Goal: Task Accomplishment & Management: Use online tool/utility

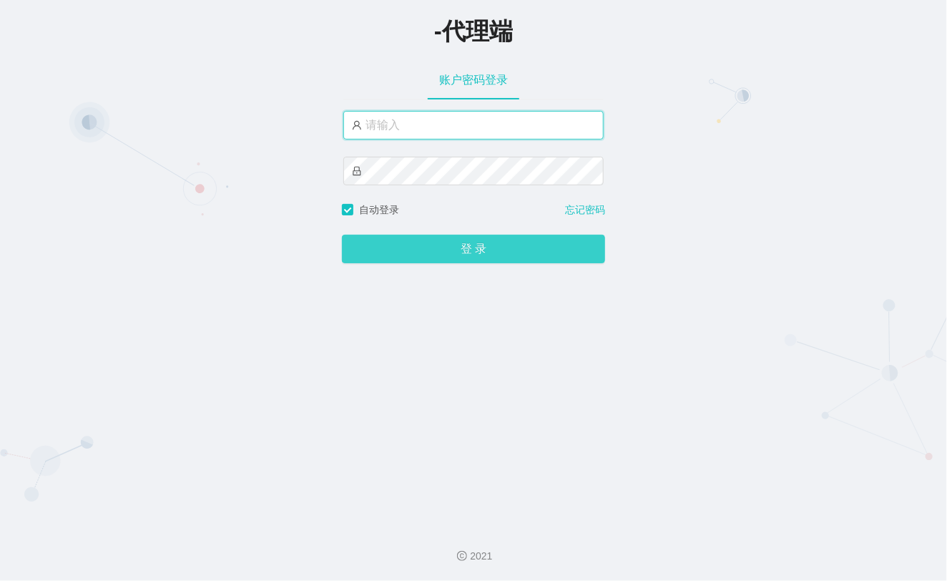
type input "xiaohei06"
click at [459, 246] on button "登 录" at bounding box center [473, 249] width 263 height 29
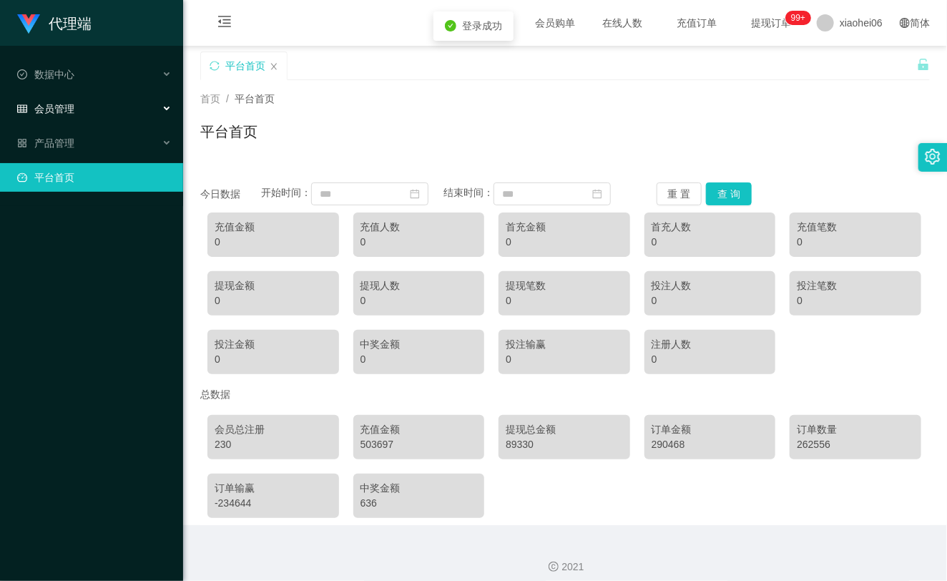
click at [96, 106] on div "会员管理" at bounding box center [91, 108] width 183 height 29
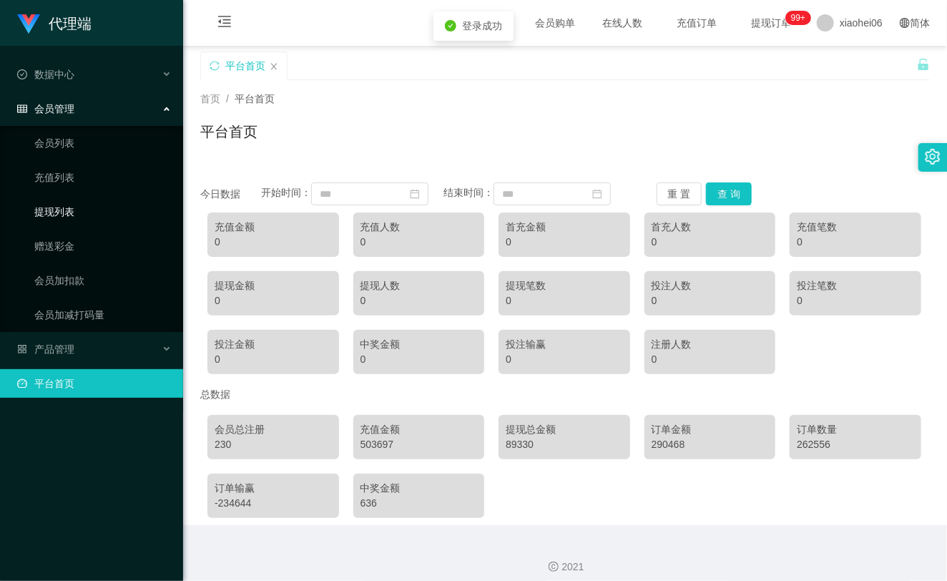
click at [88, 204] on link "提现列表" at bounding box center [102, 211] width 137 height 29
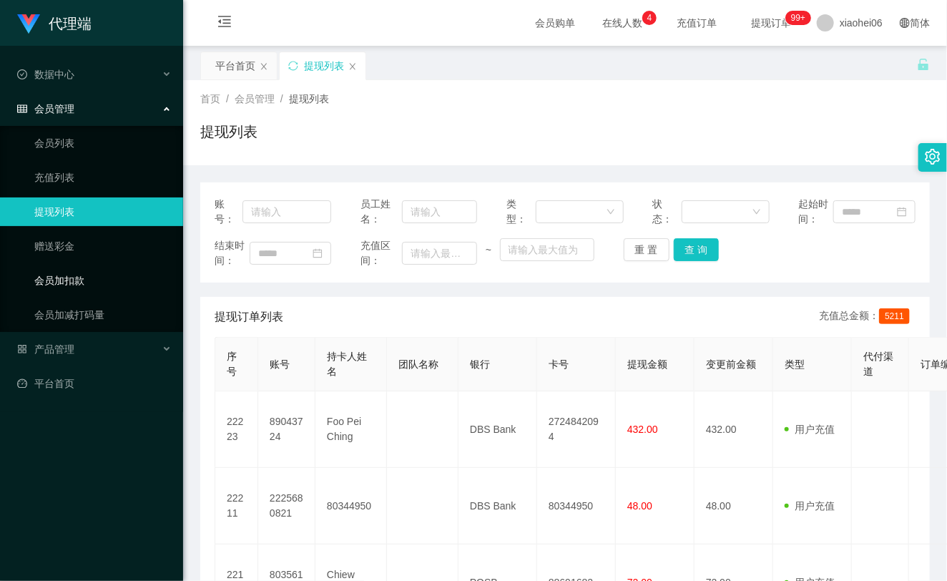
drag, startPoint x: 73, startPoint y: 283, endPoint x: 82, endPoint y: 277, distance: 10.7
click at [73, 282] on link "会员加扣款" at bounding box center [102, 280] width 137 height 29
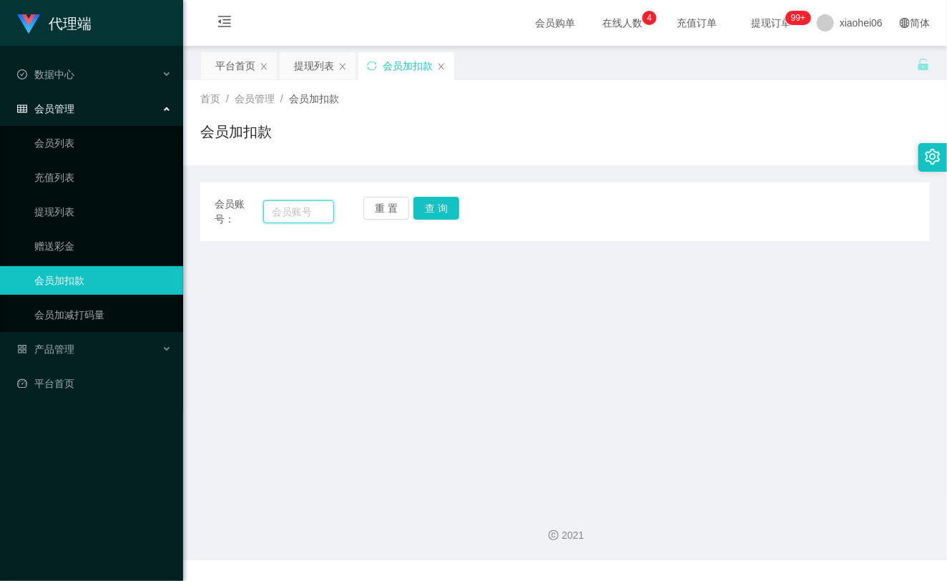
click at [306, 211] on input "text" at bounding box center [298, 211] width 71 height 23
paste input "michellehxy"
type input "michellehxy"
click at [430, 213] on button "查 询" at bounding box center [436, 208] width 46 height 23
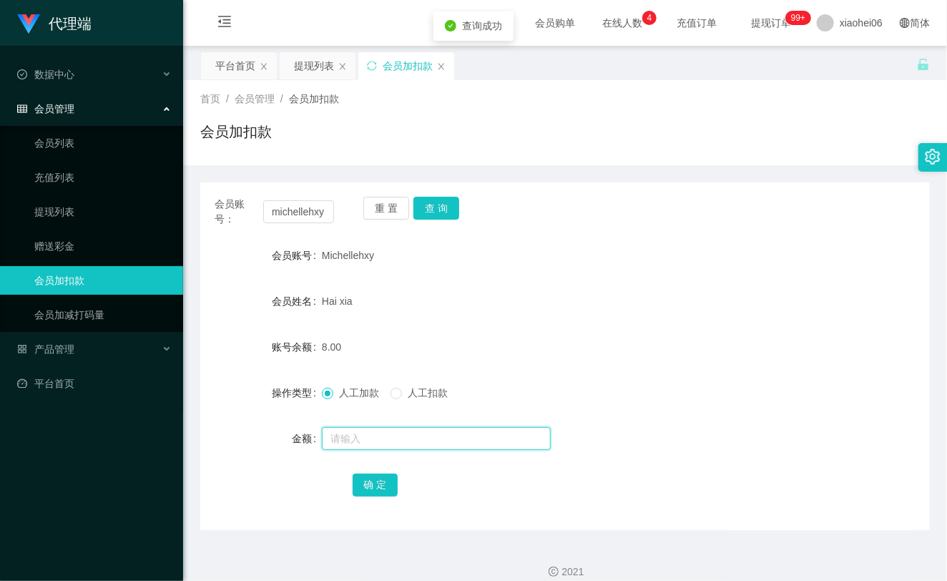
click at [376, 435] on input "text" at bounding box center [436, 438] width 229 height 23
type input "15"
drag, startPoint x: 387, startPoint y: 492, endPoint x: 393, endPoint y: 480, distance: 13.8
click at [387, 492] on button "确 定" at bounding box center [375, 484] width 46 height 23
click at [606, 308] on div "Hai xia" at bounding box center [534, 301] width 425 height 29
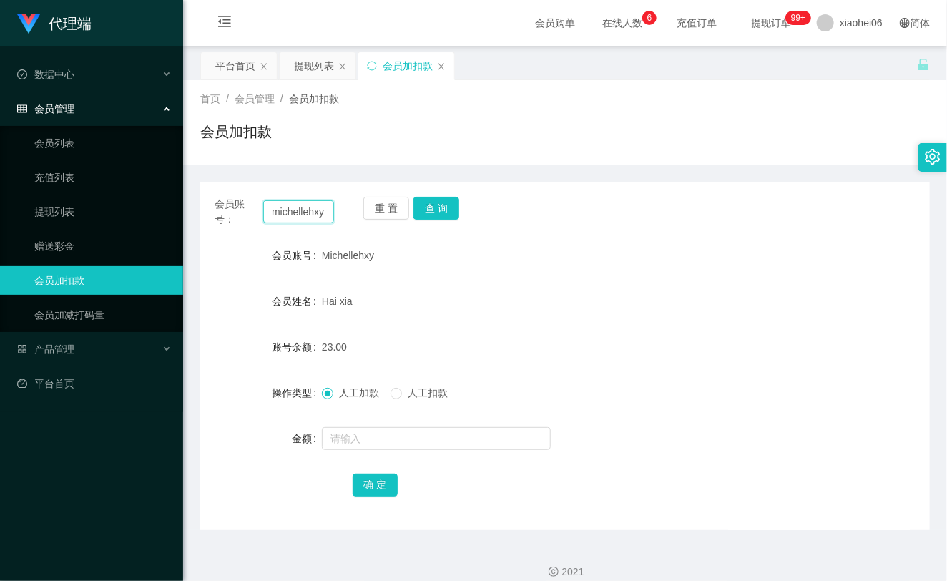
click at [306, 217] on input "michellehxy" at bounding box center [298, 211] width 71 height 23
click at [432, 203] on button "查 询" at bounding box center [436, 208] width 46 height 23
click at [432, 203] on button "查 询" at bounding box center [443, 208] width 61 height 23
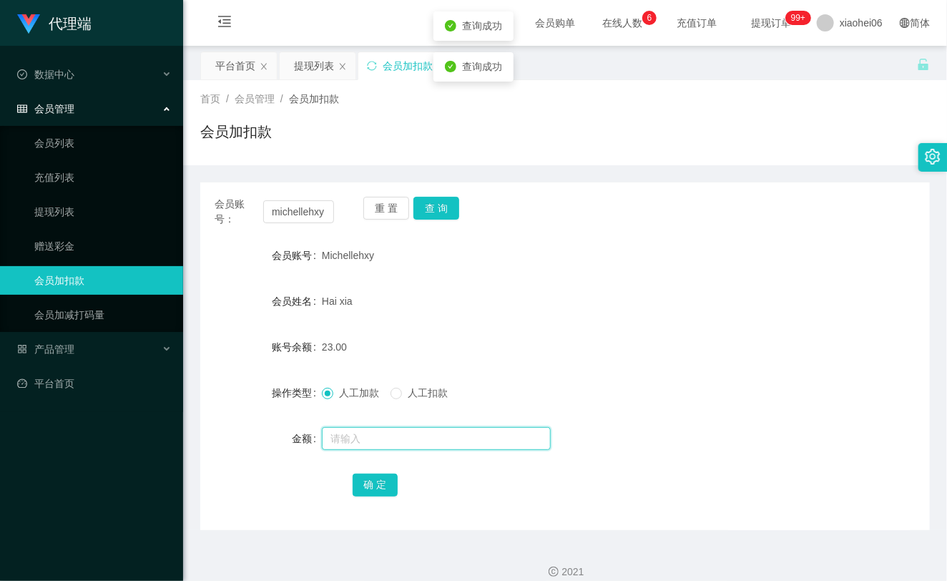
click at [379, 443] on input "text" at bounding box center [436, 438] width 229 height 23
type input "8"
click at [388, 487] on button "确 定" at bounding box center [375, 484] width 46 height 23
click at [631, 359] on div "31.00" at bounding box center [534, 346] width 425 height 29
click at [34, 204] on link "提现列表" at bounding box center [102, 211] width 137 height 29
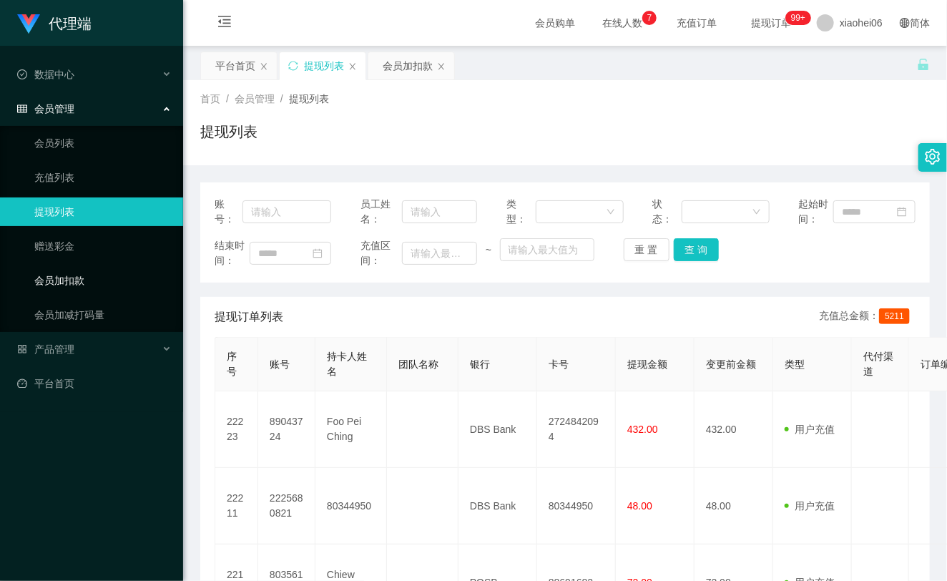
click at [88, 276] on link "会员加扣款" at bounding box center [102, 280] width 137 height 29
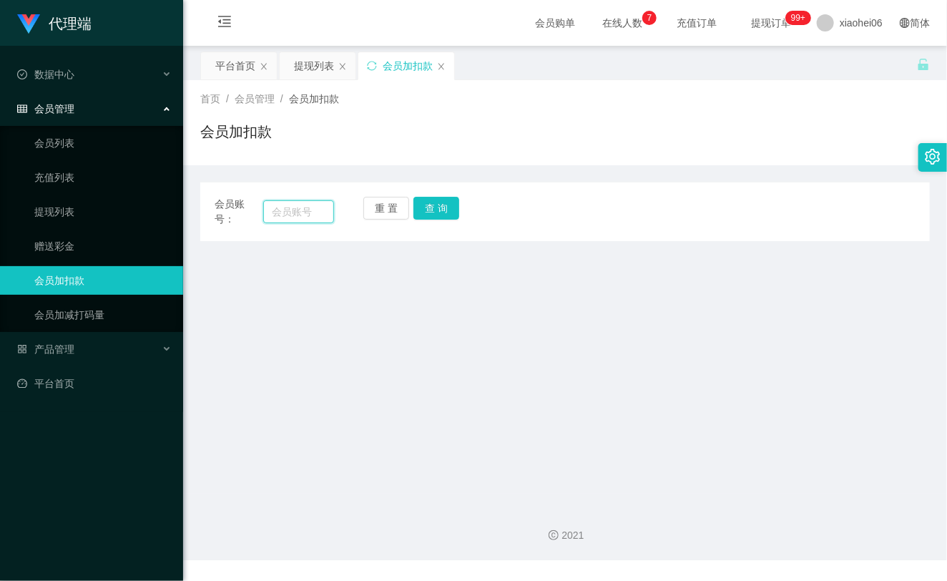
click at [316, 209] on input "text" at bounding box center [298, 211] width 71 height 23
paste input "michellehxy"
type input "michellehxy"
click at [433, 211] on button "查 询" at bounding box center [436, 208] width 46 height 23
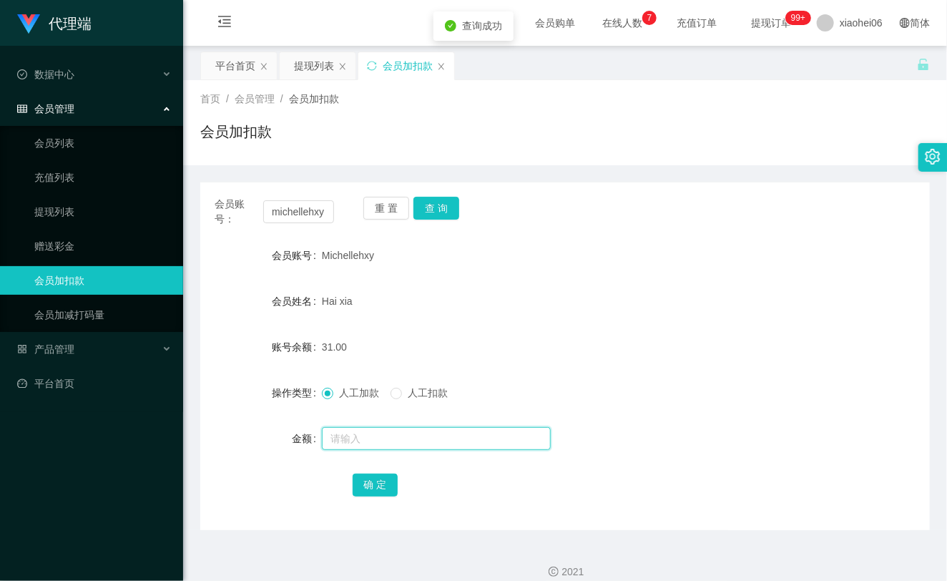
click at [362, 434] on input "text" at bounding box center [436, 438] width 229 height 23
type input "8"
click at [365, 485] on button "确 定" at bounding box center [375, 484] width 46 height 23
click at [469, 342] on div "31.00" at bounding box center [534, 346] width 425 height 29
click at [89, 196] on ul "会员列表 充值列表 提现列表 赠送彩金 会员加扣款 会员加减打码量" at bounding box center [91, 229] width 183 height 206
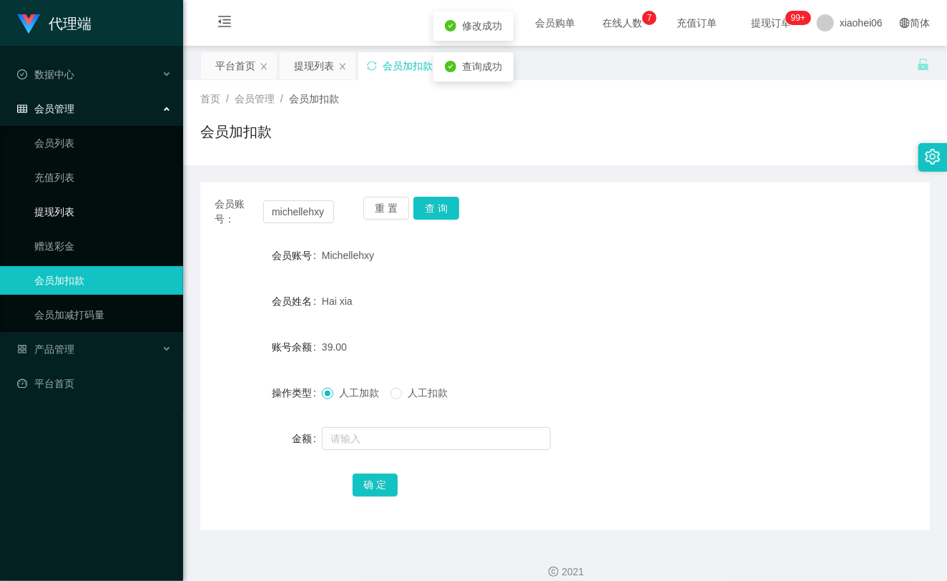
click at [88, 204] on link "提现列表" at bounding box center [102, 211] width 137 height 29
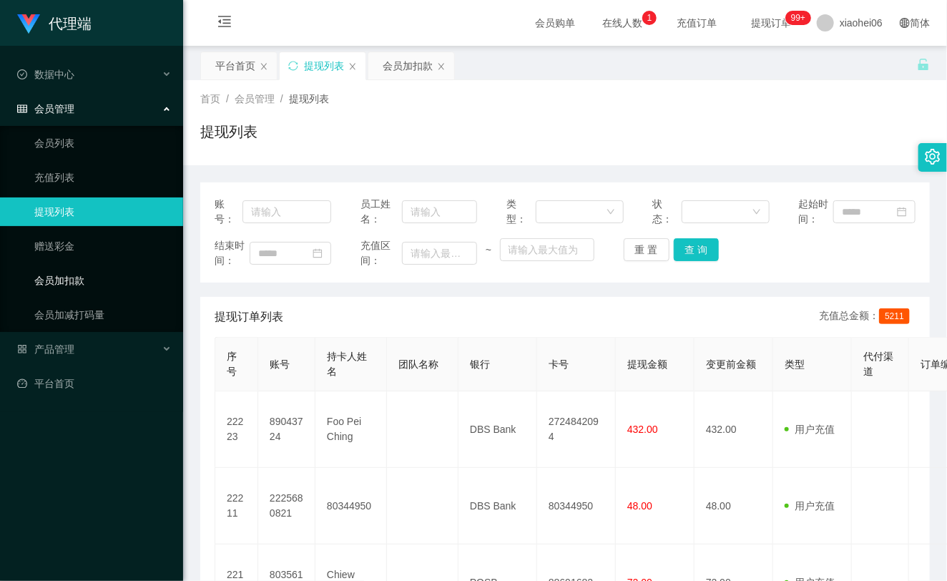
click at [127, 282] on link "会员加扣款" at bounding box center [102, 280] width 137 height 29
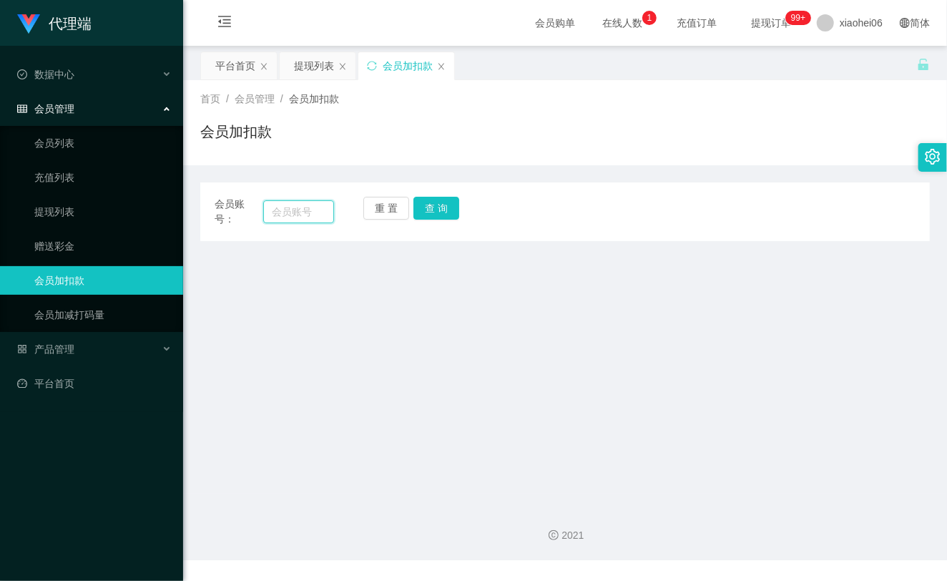
click at [301, 211] on input "text" at bounding box center [298, 211] width 71 height 23
paste input "michellehxy"
type input "michellehxy"
click at [437, 217] on button "查 询" at bounding box center [436, 208] width 46 height 23
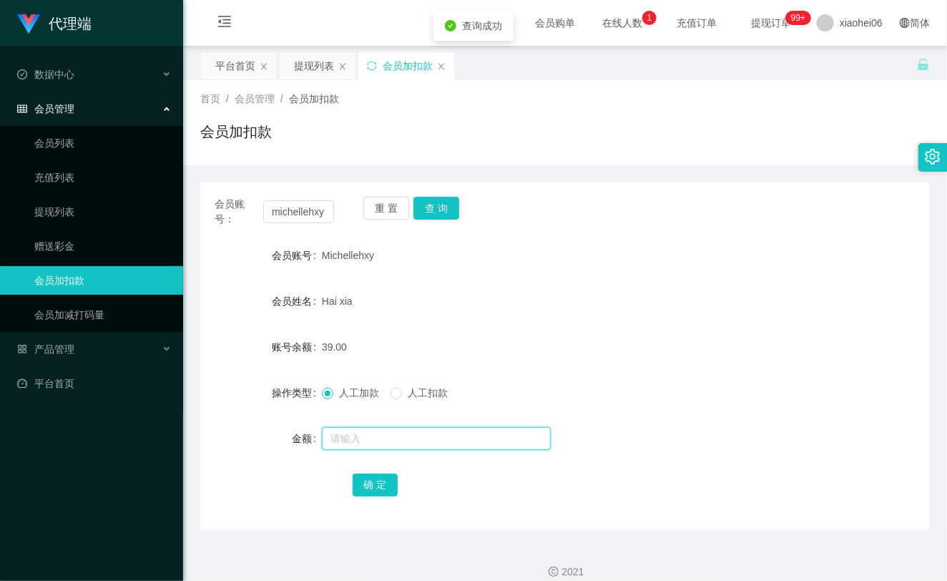
click at [354, 436] on input "text" at bounding box center [436, 438] width 229 height 23
type input "8"
click at [383, 495] on button "确 定" at bounding box center [375, 484] width 46 height 23
click at [70, 199] on ul "会员列表 充值列表 提现列表 赠送彩金 会员加扣款 会员加减打码量" at bounding box center [91, 229] width 183 height 206
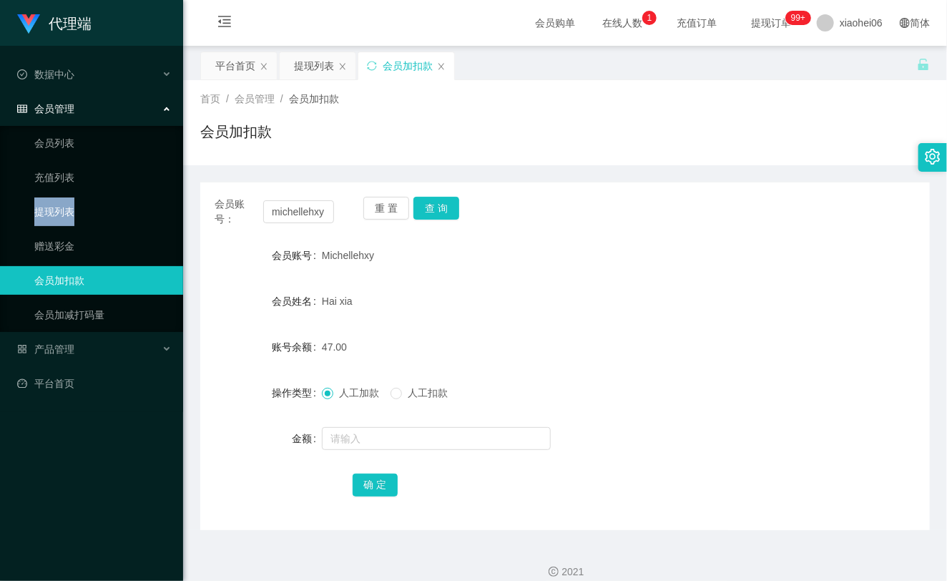
click at [62, 214] on link "提现列表" at bounding box center [102, 211] width 137 height 29
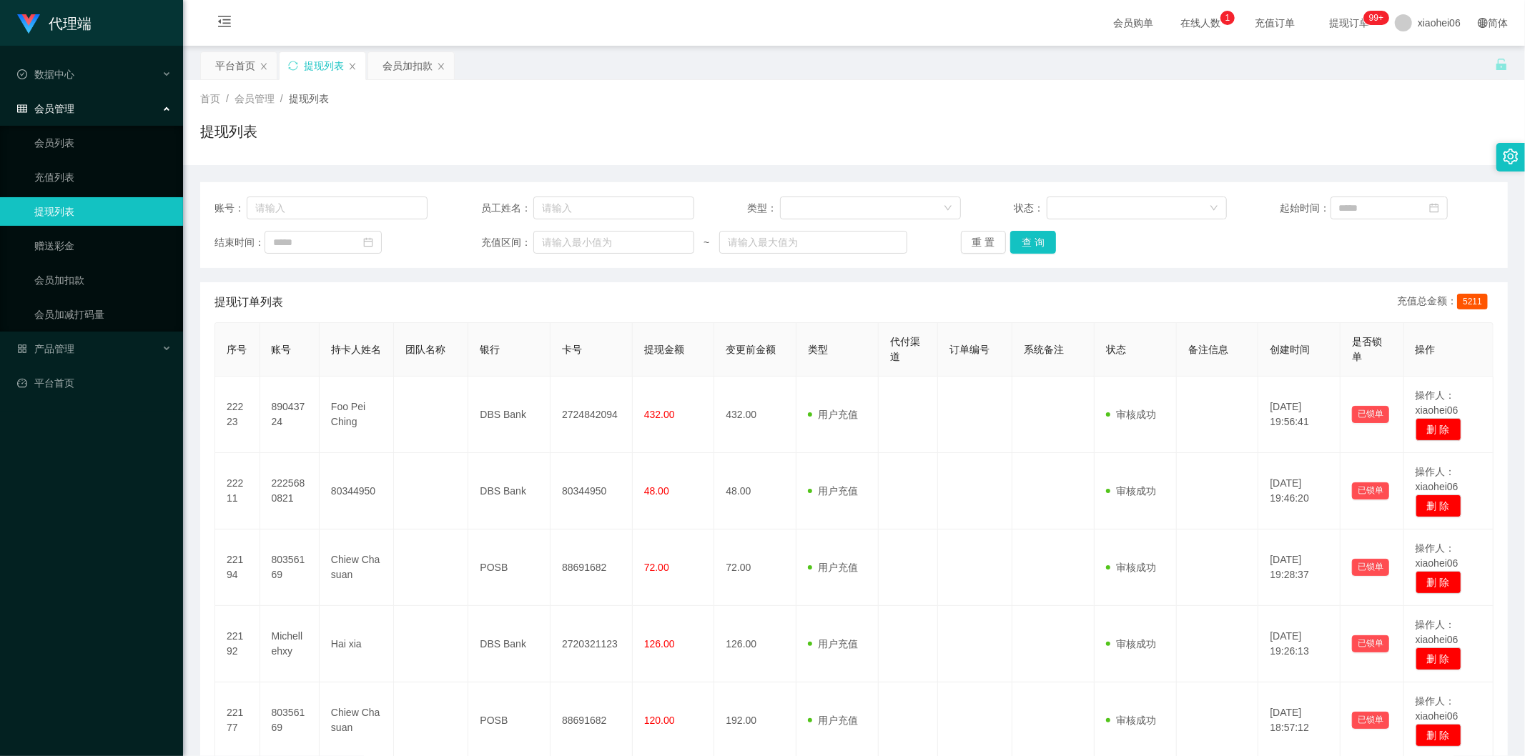
click at [626, 284] on div "提现订单列表 充值总金额： 5211" at bounding box center [853, 302] width 1279 height 40
click at [697, 126] on div "提现列表" at bounding box center [854, 137] width 1308 height 33
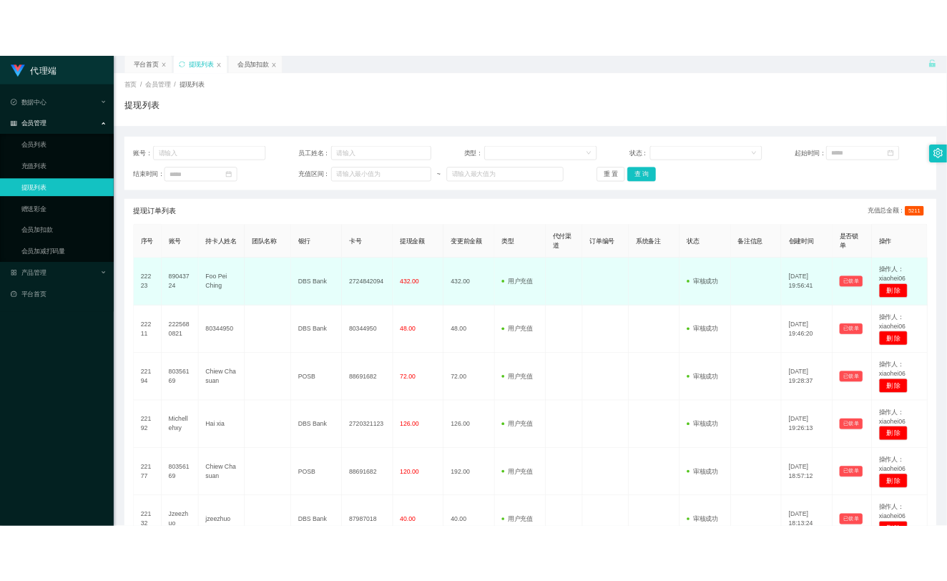
scroll to position [79, 0]
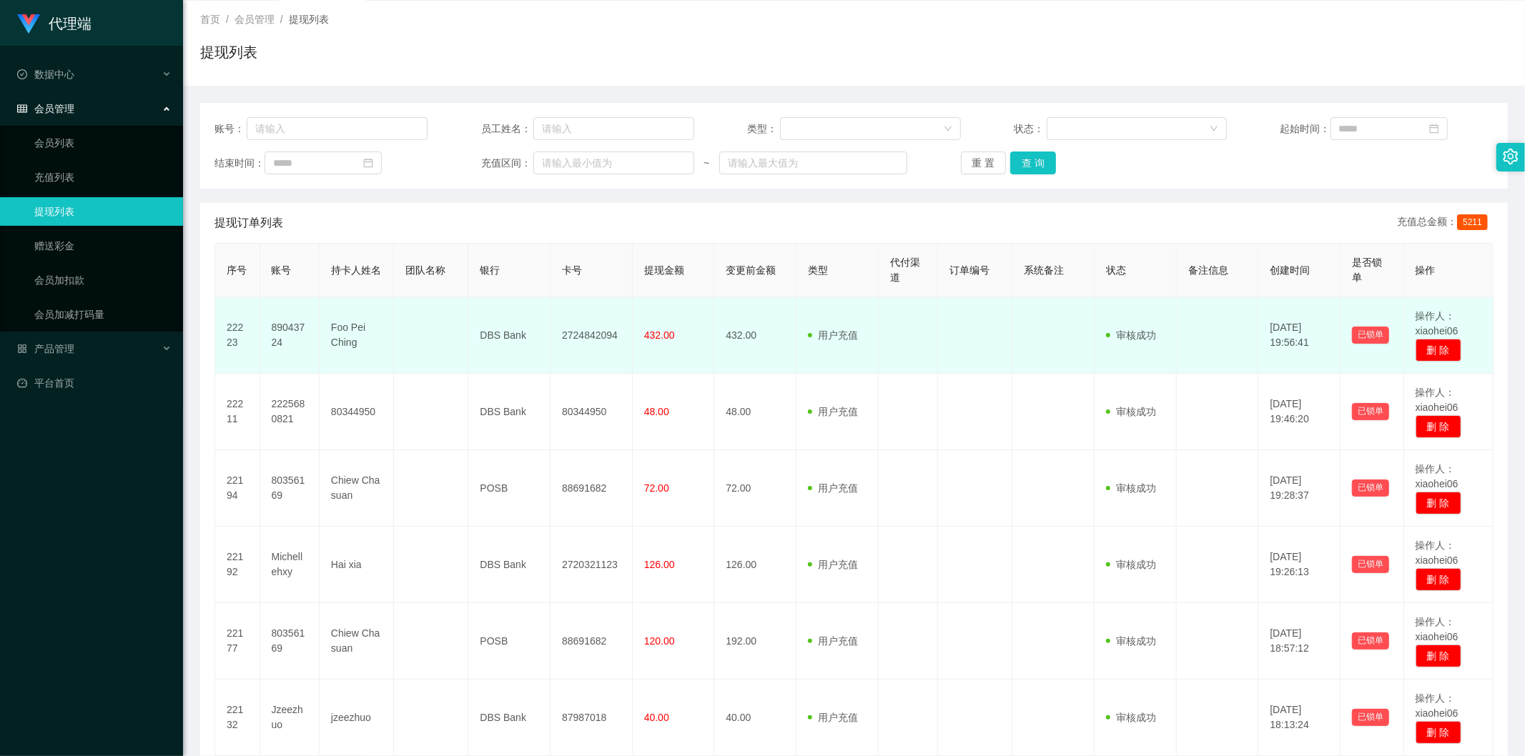
click at [663, 332] on span "432.00" at bounding box center [659, 335] width 31 height 11
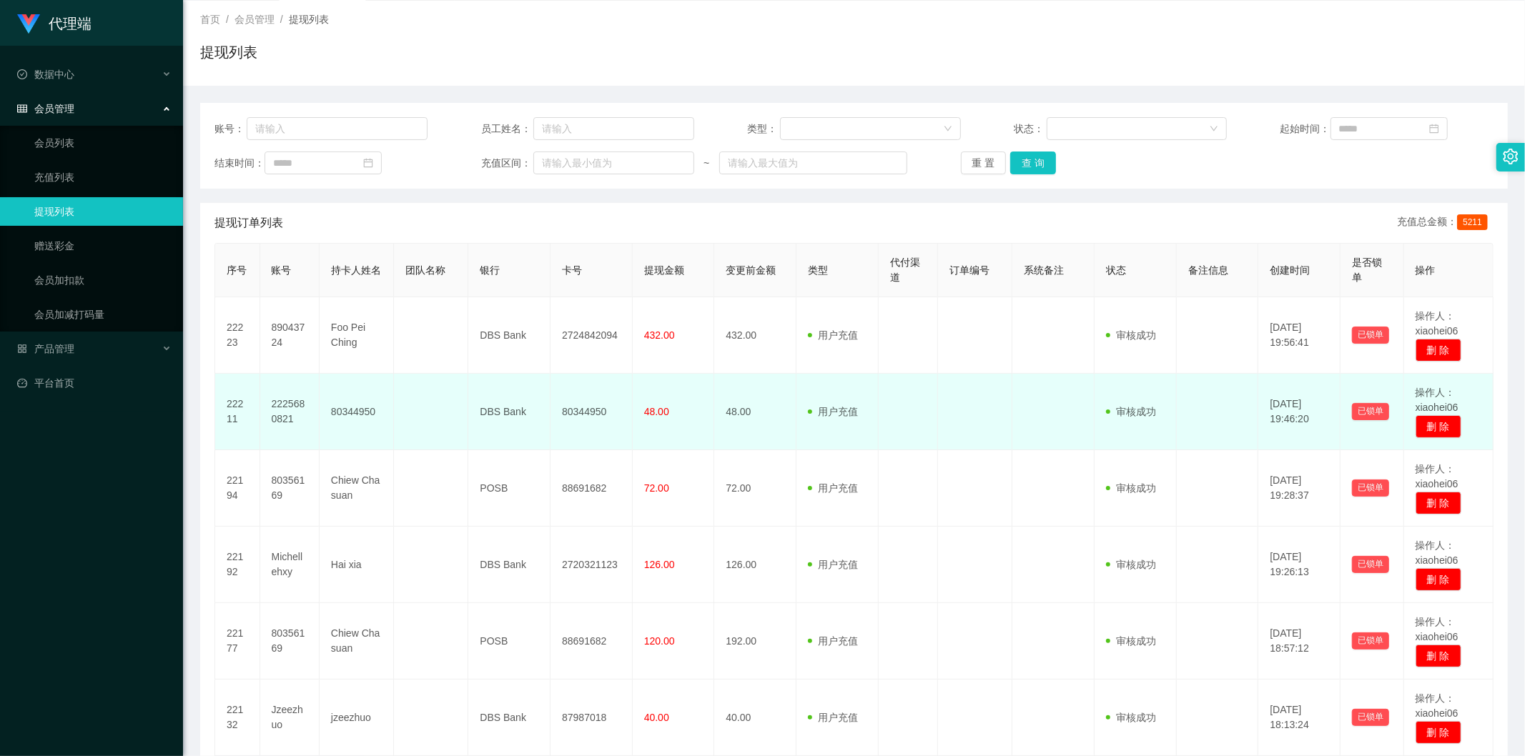
click at [655, 406] on span "48.00" at bounding box center [656, 411] width 25 height 11
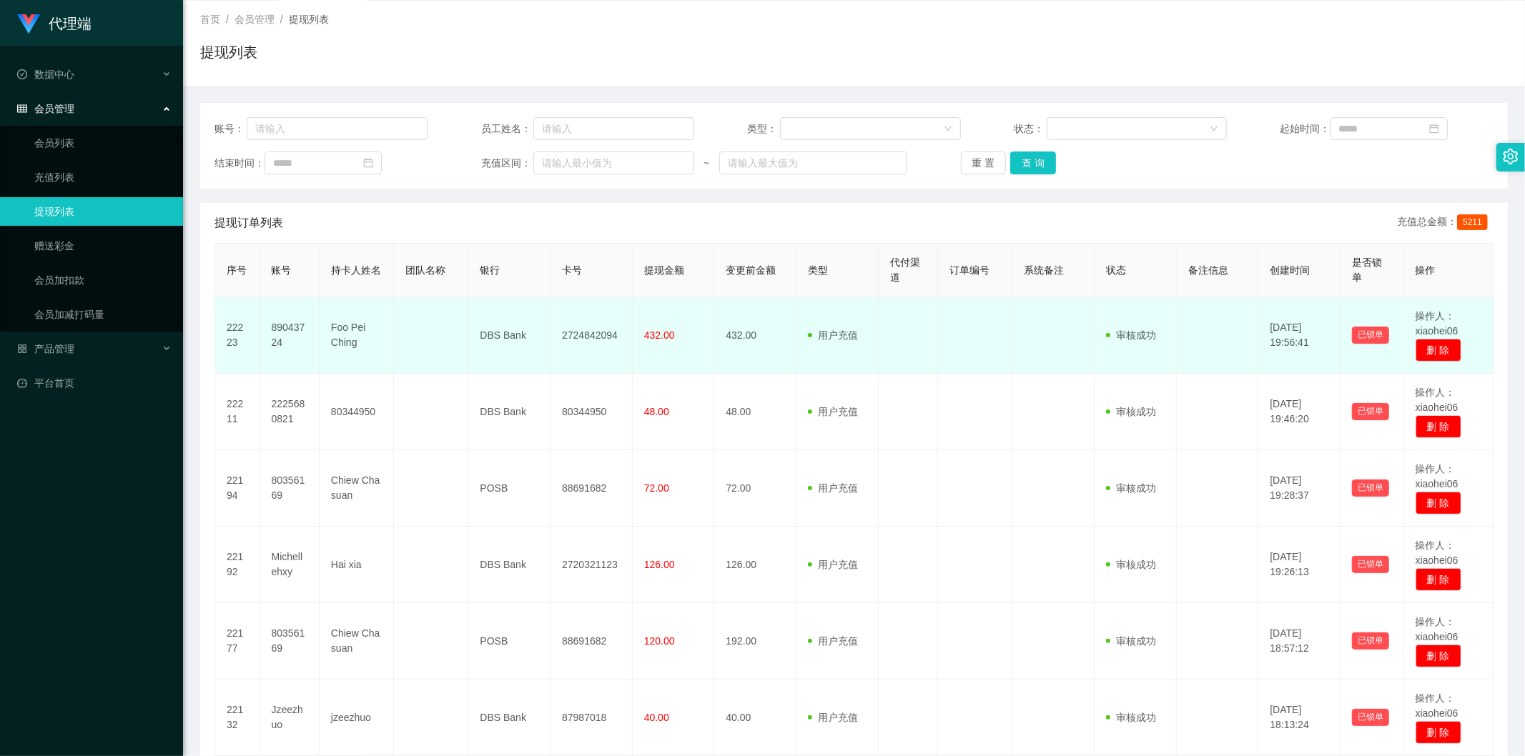
click at [661, 338] on span "432.00" at bounding box center [659, 335] width 31 height 11
click at [729, 331] on td "432.00" at bounding box center [755, 335] width 82 height 77
click at [658, 340] on span "432.00" at bounding box center [659, 335] width 31 height 11
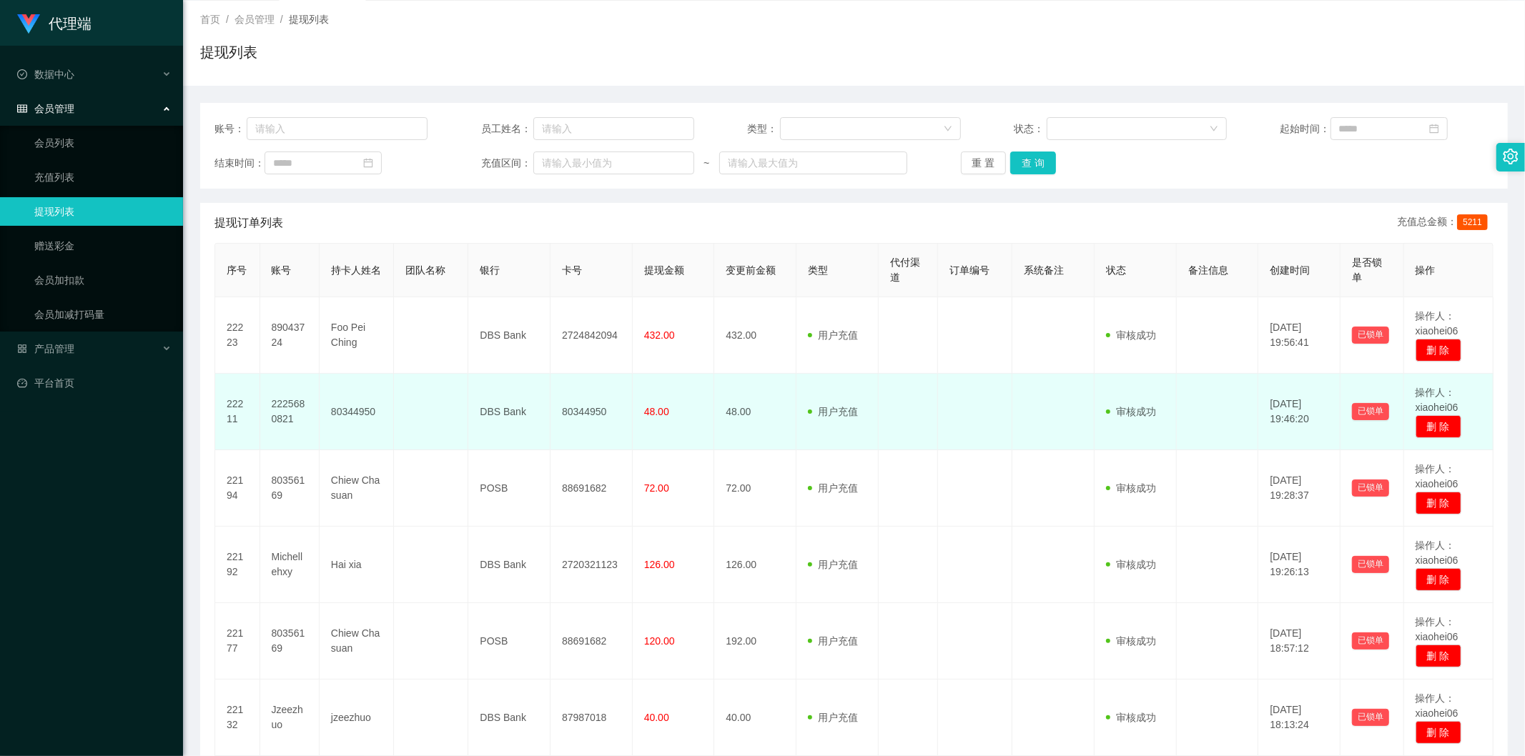
click at [658, 408] on span "48.00" at bounding box center [656, 411] width 25 height 11
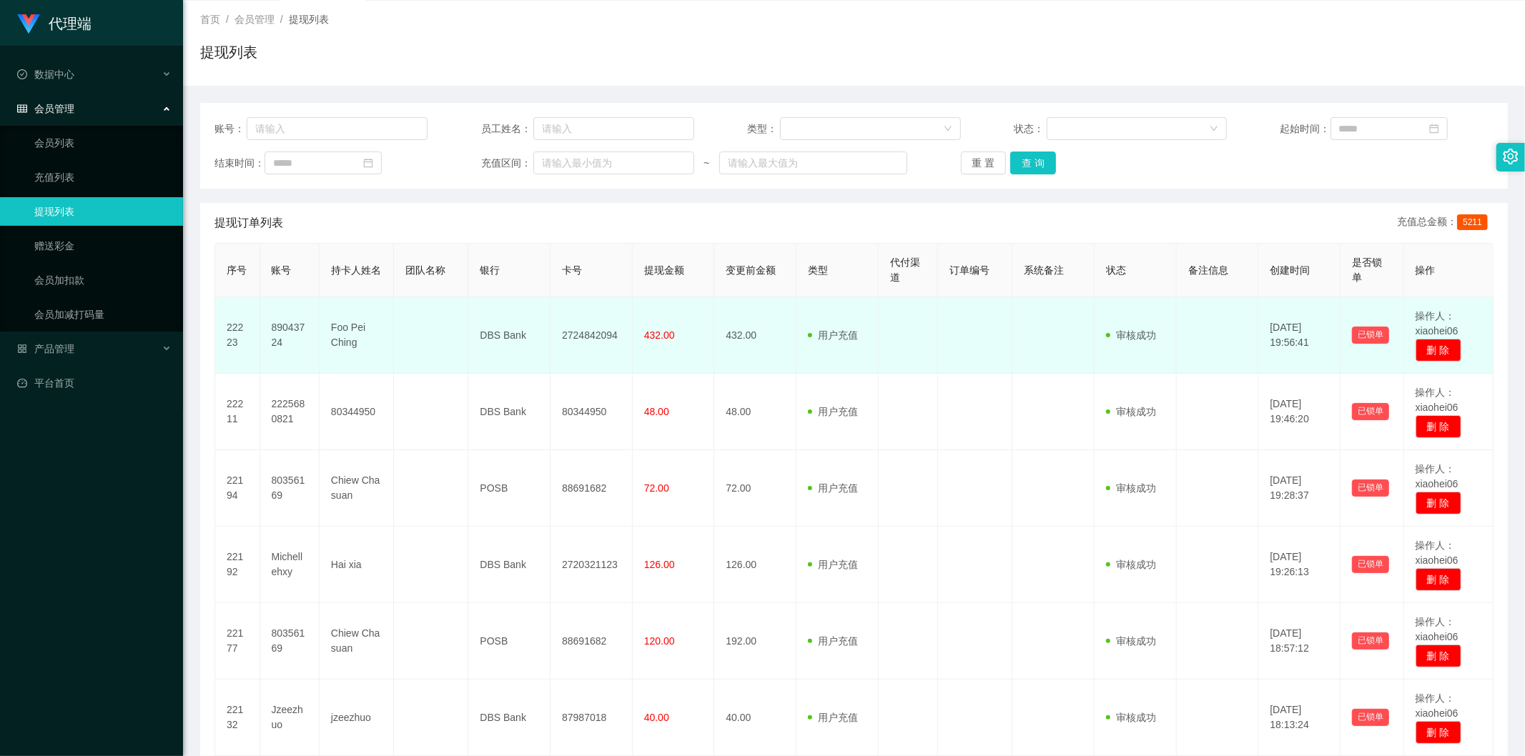
click at [663, 331] on span "432.00" at bounding box center [659, 335] width 31 height 11
click at [733, 336] on td "432.00" at bounding box center [755, 335] width 82 height 77
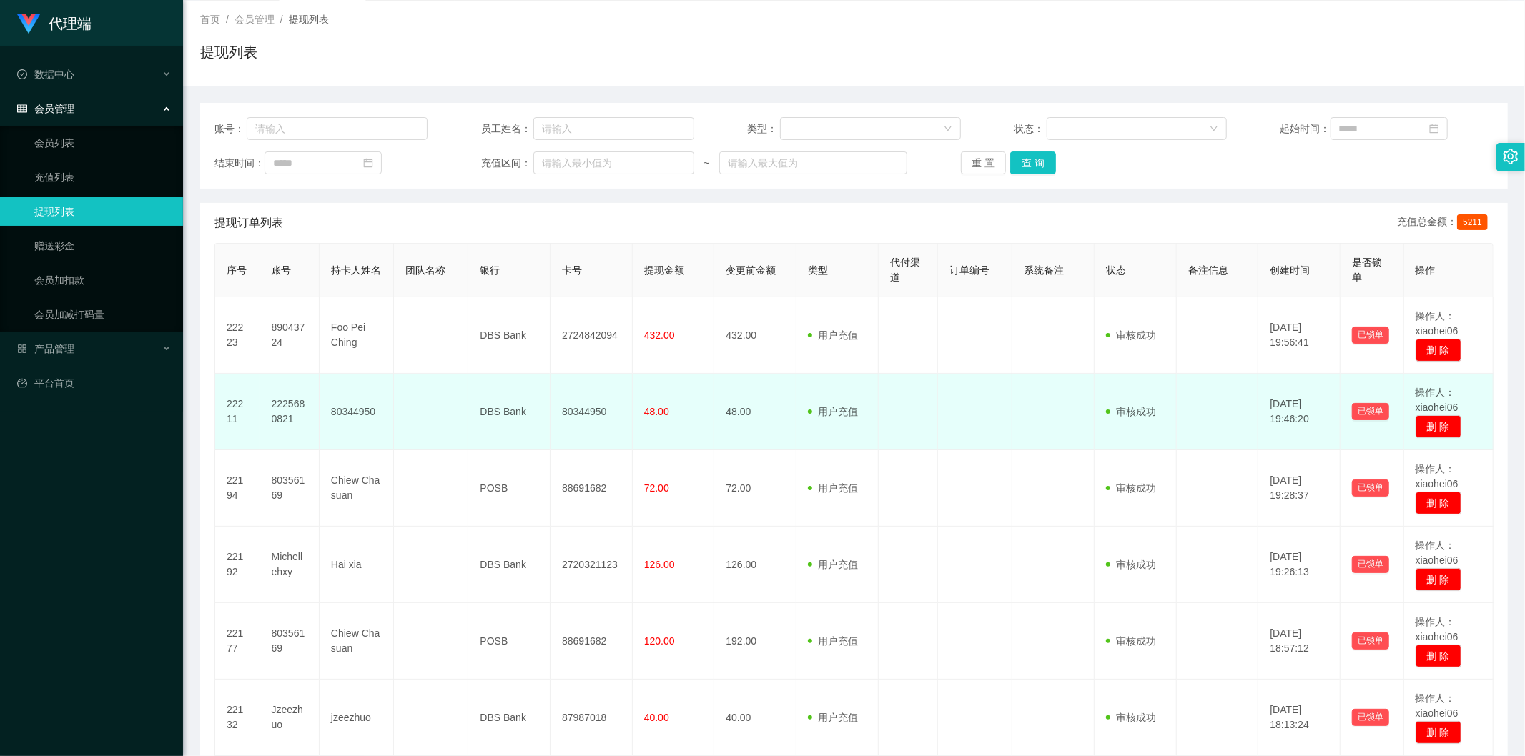
click at [740, 409] on td "48.00" at bounding box center [755, 412] width 82 height 77
click at [666, 409] on td "48.00" at bounding box center [674, 412] width 82 height 77
click at [663, 409] on span "48.00" at bounding box center [656, 411] width 25 height 11
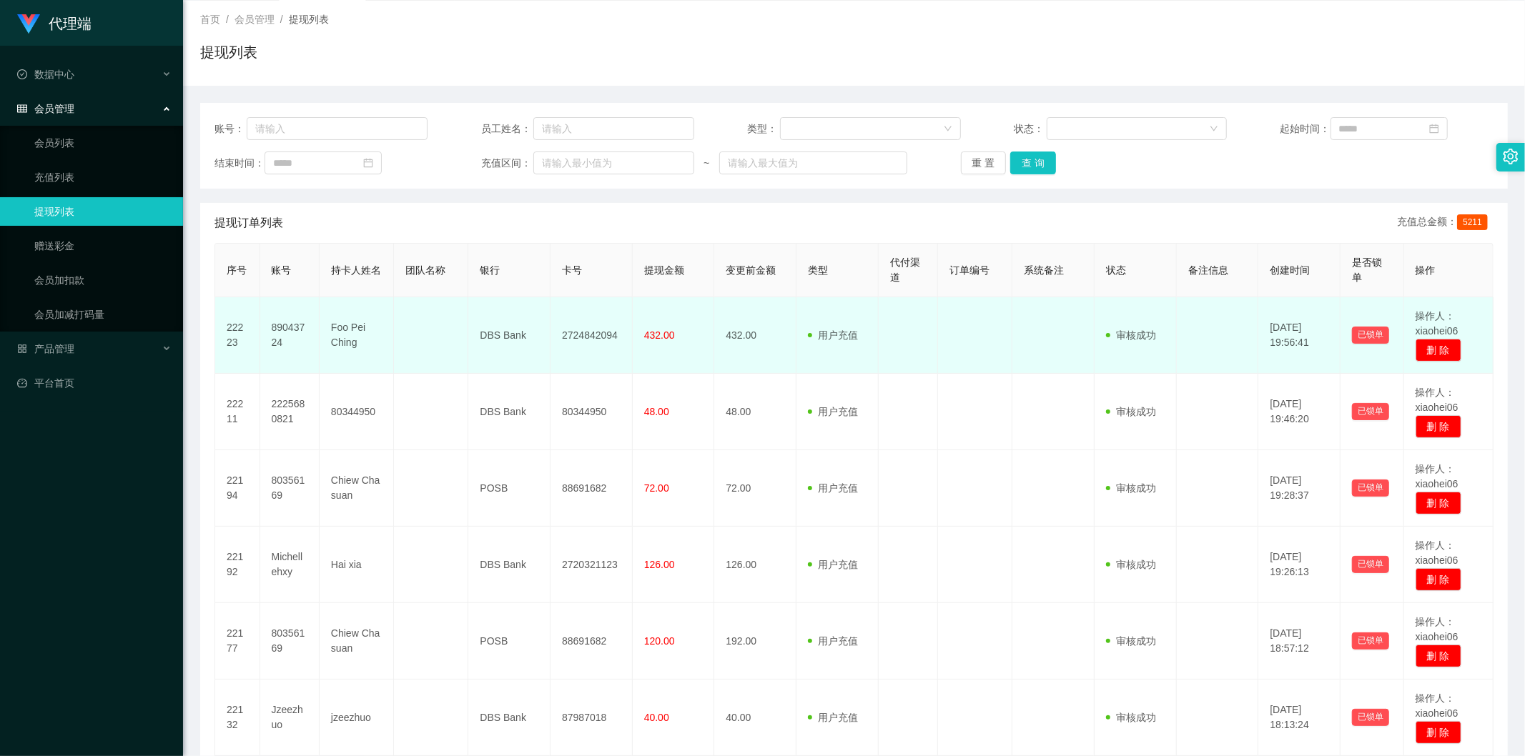
drag, startPoint x: 663, startPoint y: 409, endPoint x: 655, endPoint y: 370, distance: 39.4
click at [662, 409] on span "48.00" at bounding box center [656, 411] width 25 height 11
click at [654, 343] on td "432.00" at bounding box center [674, 335] width 82 height 77
click at [656, 339] on span "432.00" at bounding box center [659, 335] width 31 height 11
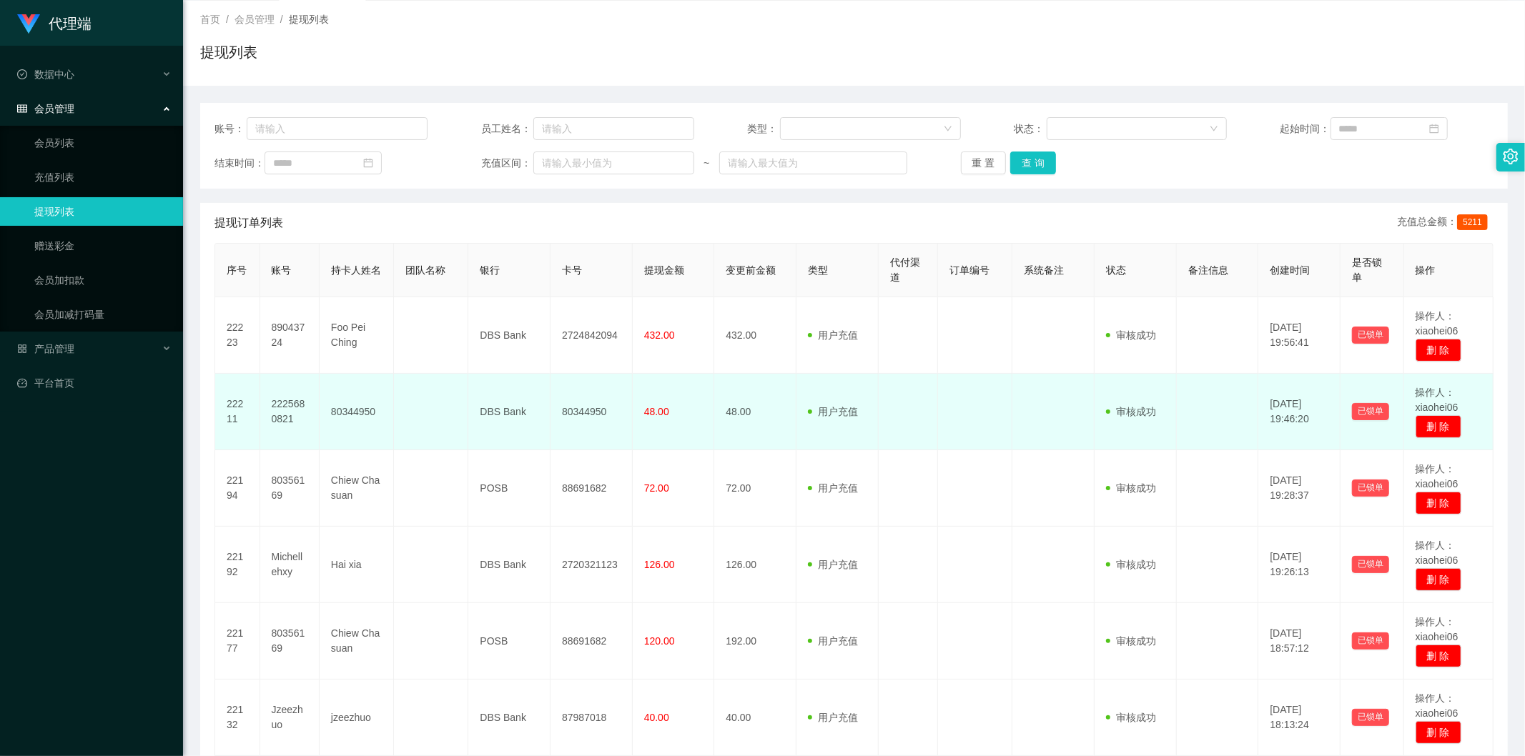
click at [663, 410] on span "48.00" at bounding box center [656, 411] width 25 height 11
click at [654, 413] on span "48.00" at bounding box center [656, 411] width 25 height 11
click at [653, 413] on span "48.00" at bounding box center [656, 411] width 25 height 11
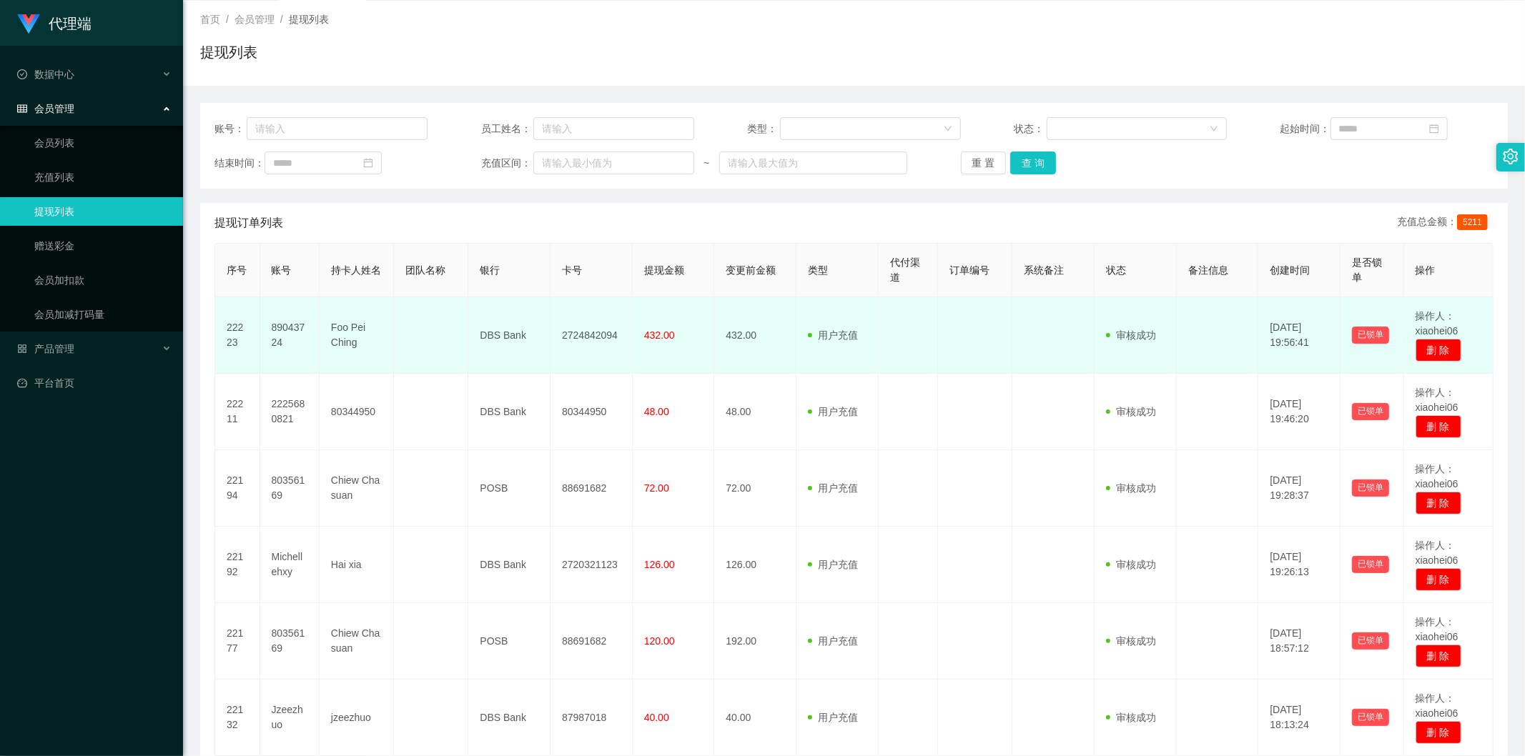
click at [663, 342] on td "432.00" at bounding box center [674, 335] width 82 height 77
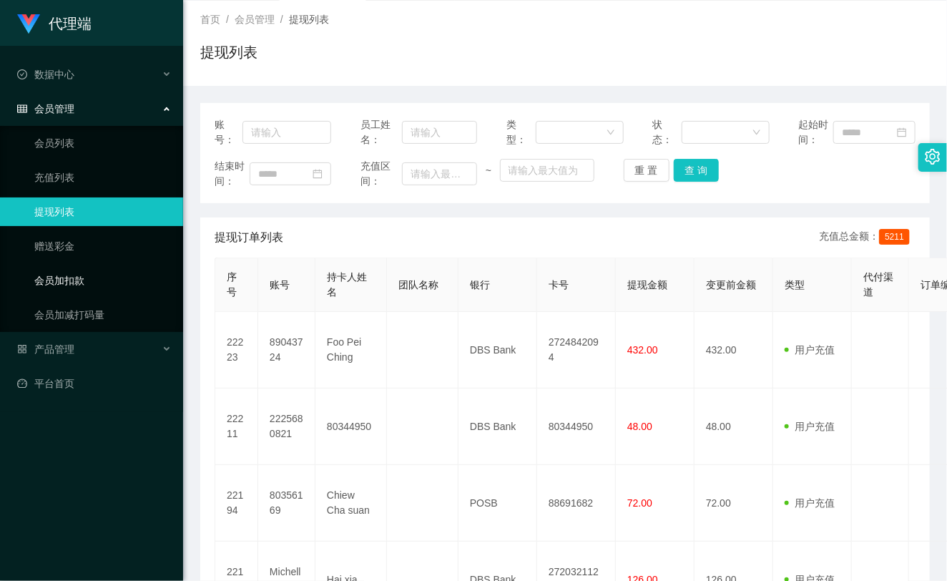
click at [86, 277] on link "会员加扣款" at bounding box center [102, 280] width 137 height 29
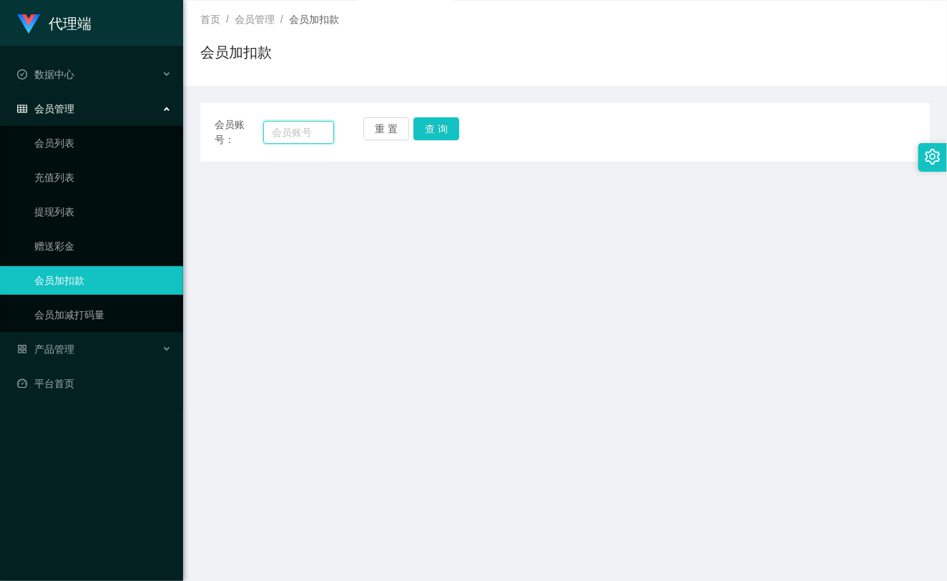
click at [300, 133] on input "text" at bounding box center [298, 132] width 71 height 23
paste input "michellehxy"
type input "michellehxy"
click at [439, 117] on button "查 询" at bounding box center [436, 128] width 46 height 23
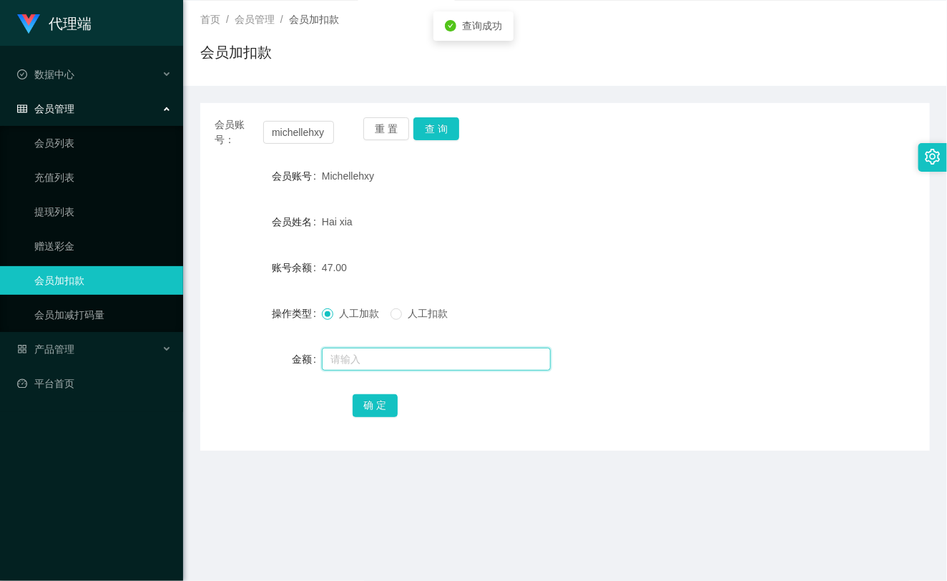
click at [383, 359] on input "text" at bounding box center [436, 358] width 229 height 23
type input "8"
click at [370, 408] on button "确 定" at bounding box center [375, 405] width 46 height 23
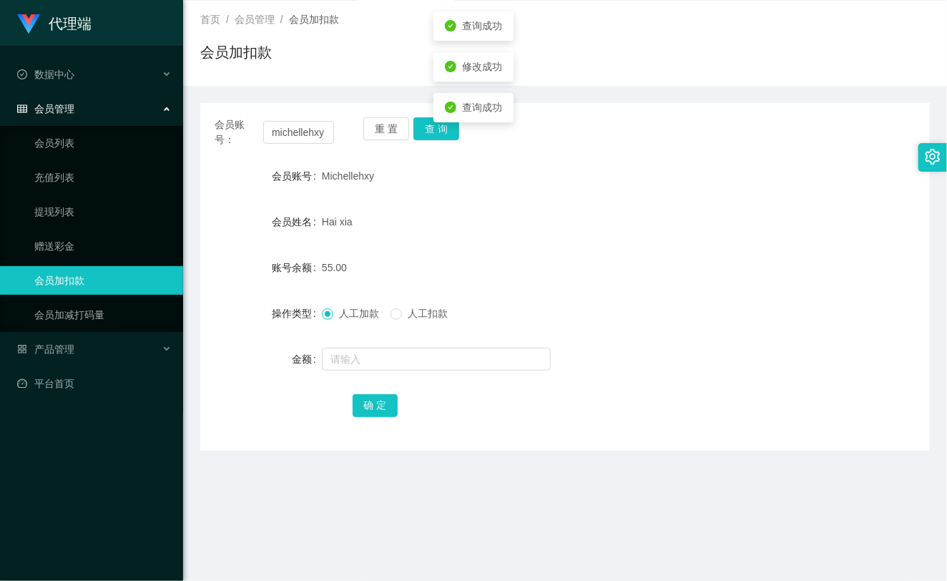
click at [603, 248] on form "会员账号 Michellehxy 会员姓名 Hai xia 账号余额 55.00 操作类型 人工加款 人工扣款 金额 确 定" at bounding box center [564, 290] width 729 height 257
click at [40, 202] on link "提现列表" at bounding box center [102, 211] width 137 height 29
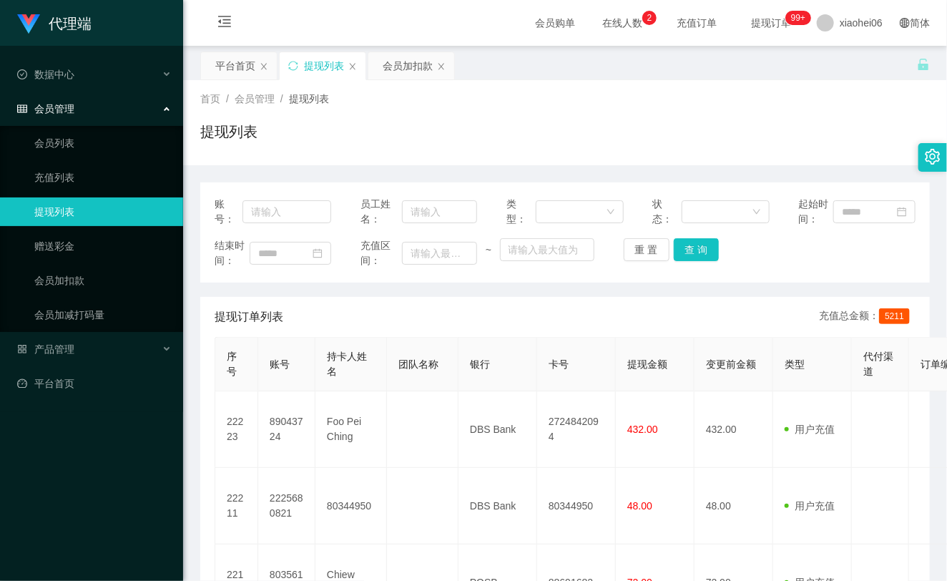
click at [50, 204] on link "提现列表" at bounding box center [102, 211] width 137 height 29
click at [530, 115] on div "首页 / 会员管理 / 提现列表 / 提现列表" at bounding box center [564, 123] width 729 height 62
click at [82, 276] on link "会员加扣款" at bounding box center [102, 280] width 137 height 29
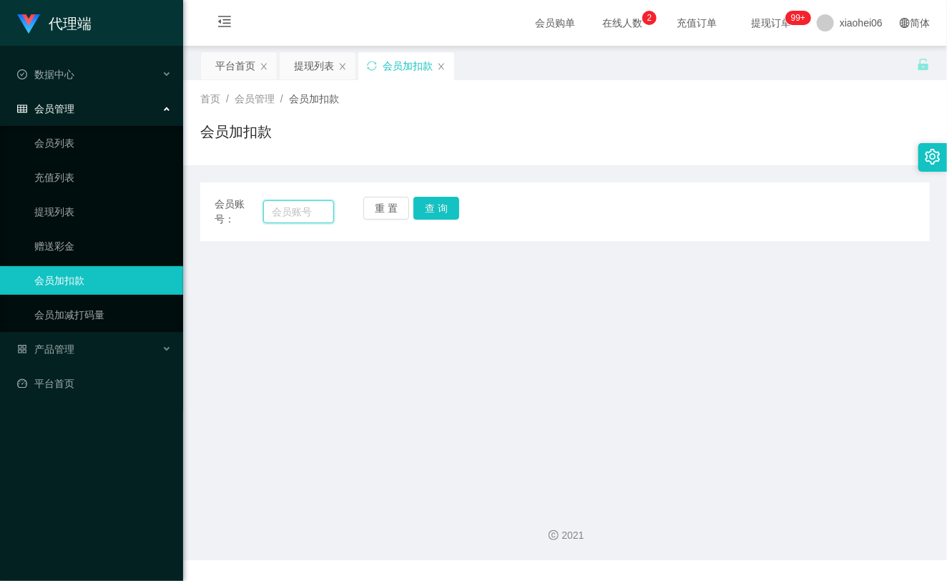
click at [283, 210] on input "text" at bounding box center [298, 211] width 71 height 23
paste input "michellehxy"
type input "michellehxy"
click at [445, 212] on button "查 询" at bounding box center [436, 208] width 46 height 23
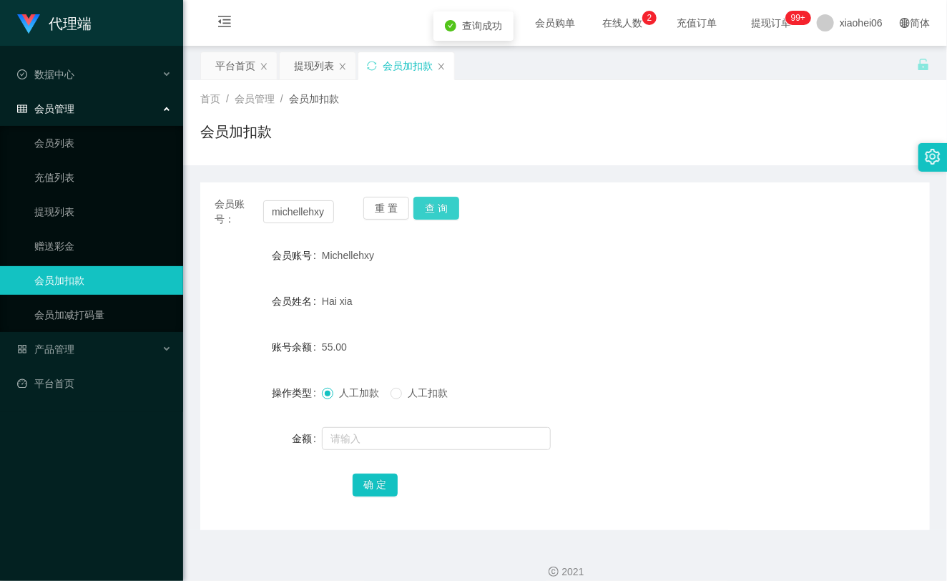
click at [441, 208] on button "查 询" at bounding box center [436, 208] width 46 height 23
click at [441, 208] on div "重 置 查 询" at bounding box center [422, 212] width 119 height 30
click at [297, 212] on input "michellehxy" at bounding box center [298, 211] width 71 height 23
click at [102, 218] on link "提现列表" at bounding box center [102, 211] width 137 height 29
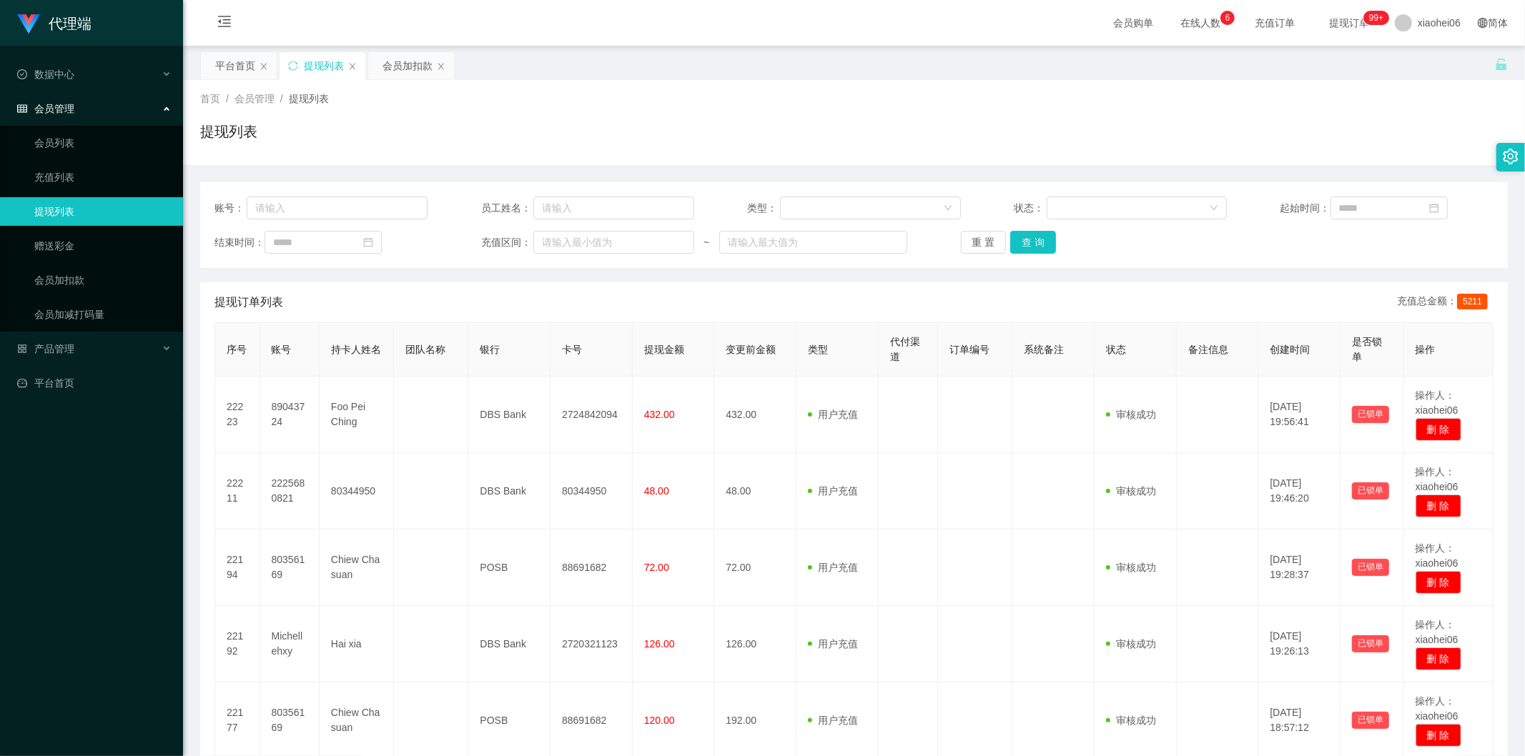
click at [942, 71] on div "平台首页 提现列表 会员加扣款" at bounding box center [847, 75] width 1295 height 49
click at [755, 119] on div "首页 / 会员管理 / 提现列表 / 提现列表" at bounding box center [854, 123] width 1308 height 62
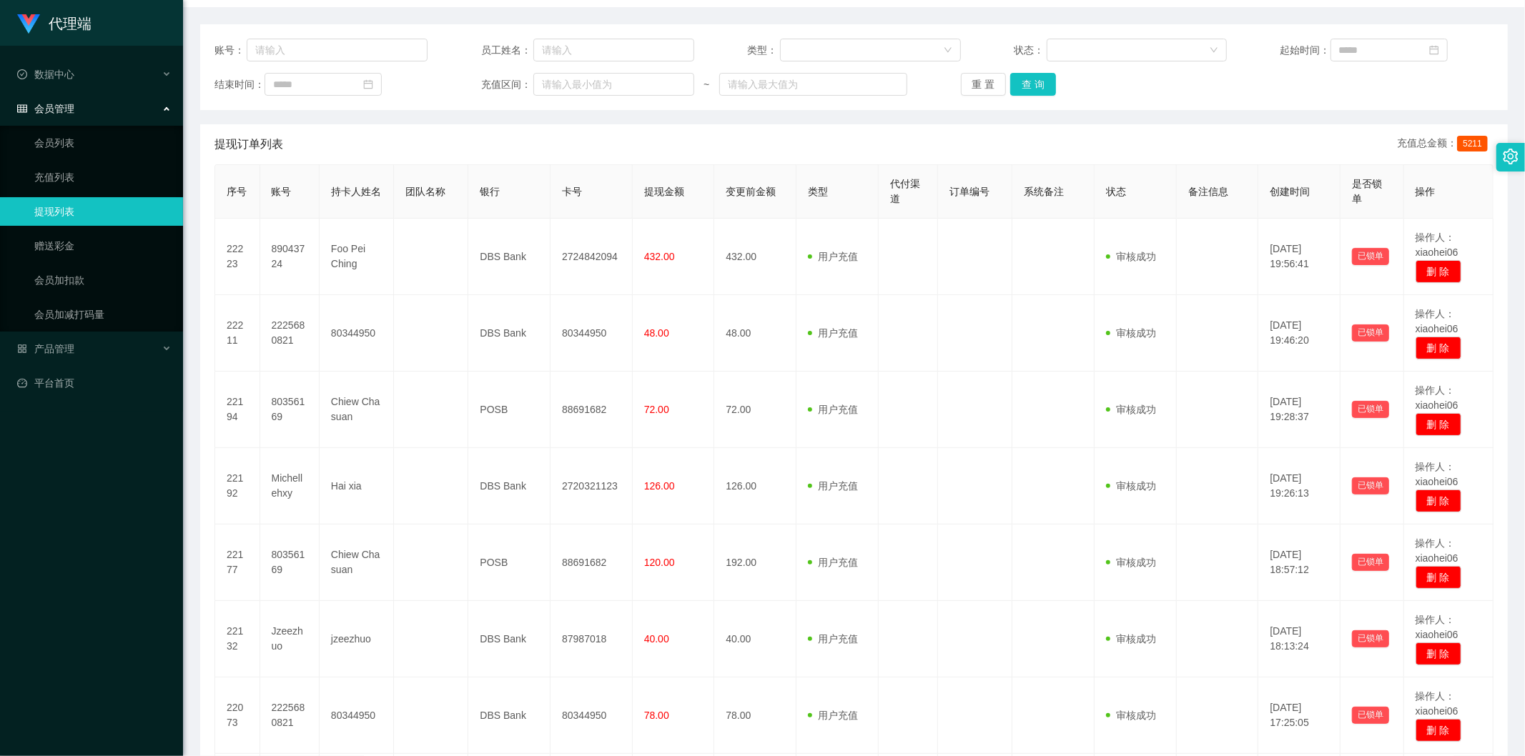
scroll to position [159, 0]
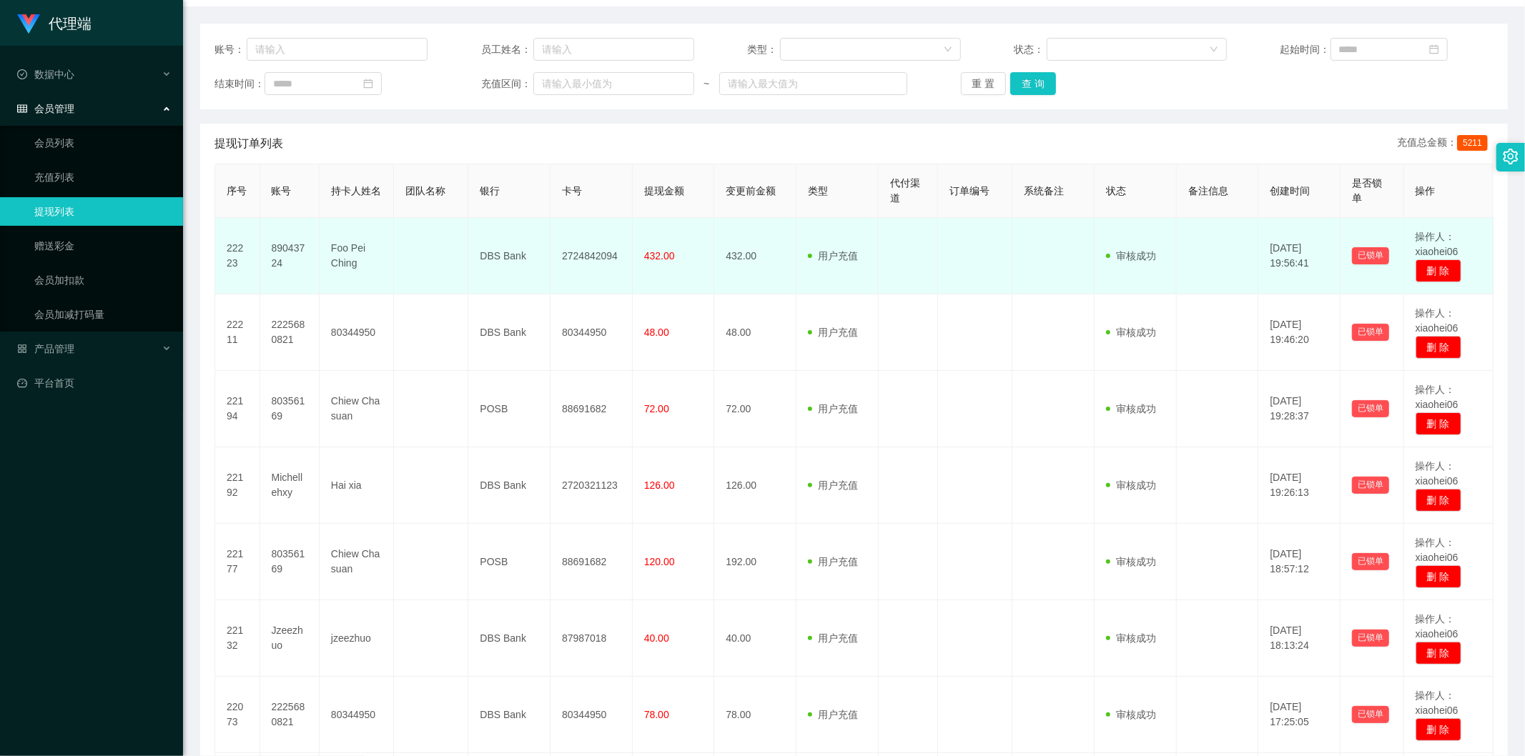
click at [756, 237] on td "432.00" at bounding box center [755, 256] width 82 height 77
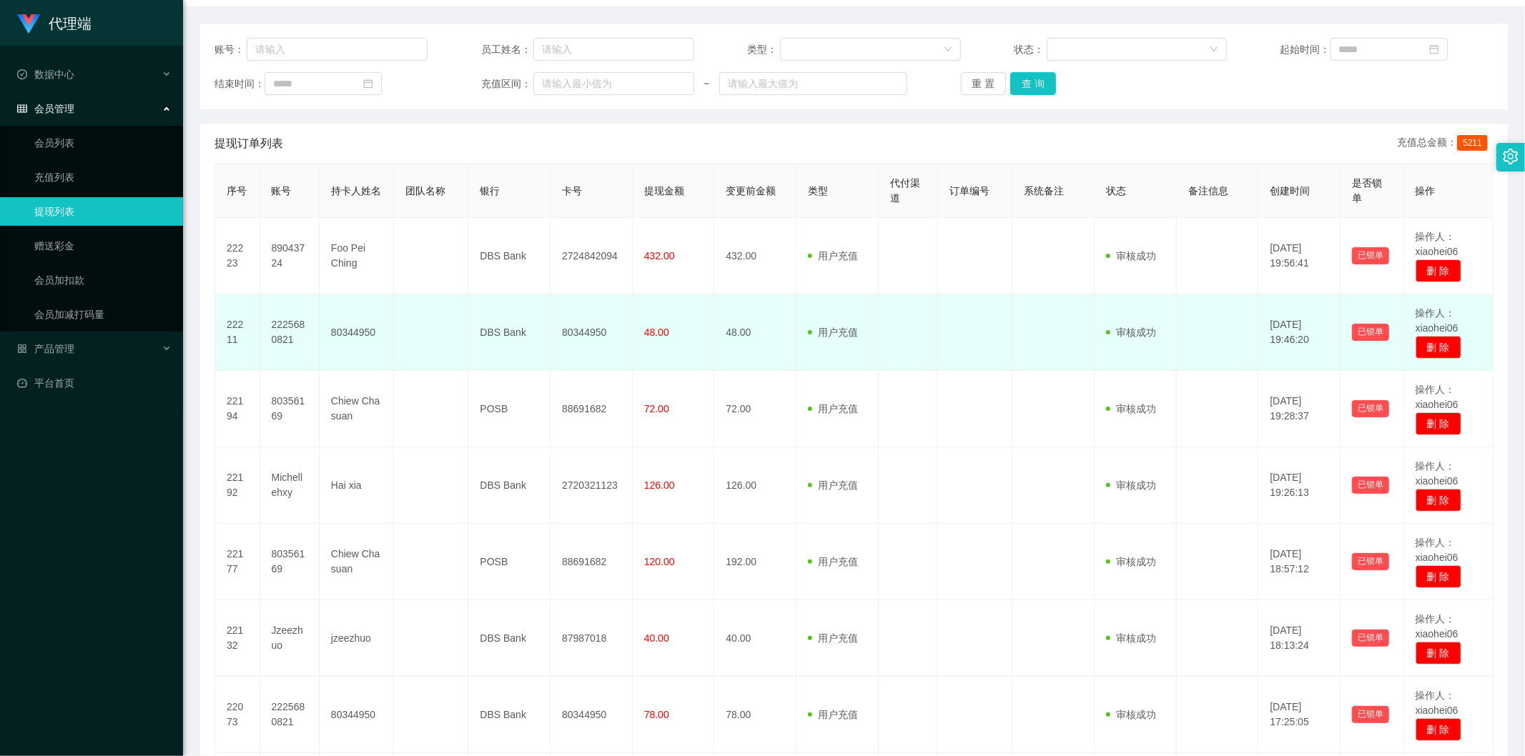
drag, startPoint x: 746, startPoint y: 319, endPoint x: 746, endPoint y: 352, distance: 32.9
click at [746, 320] on td "48.00" at bounding box center [755, 333] width 82 height 77
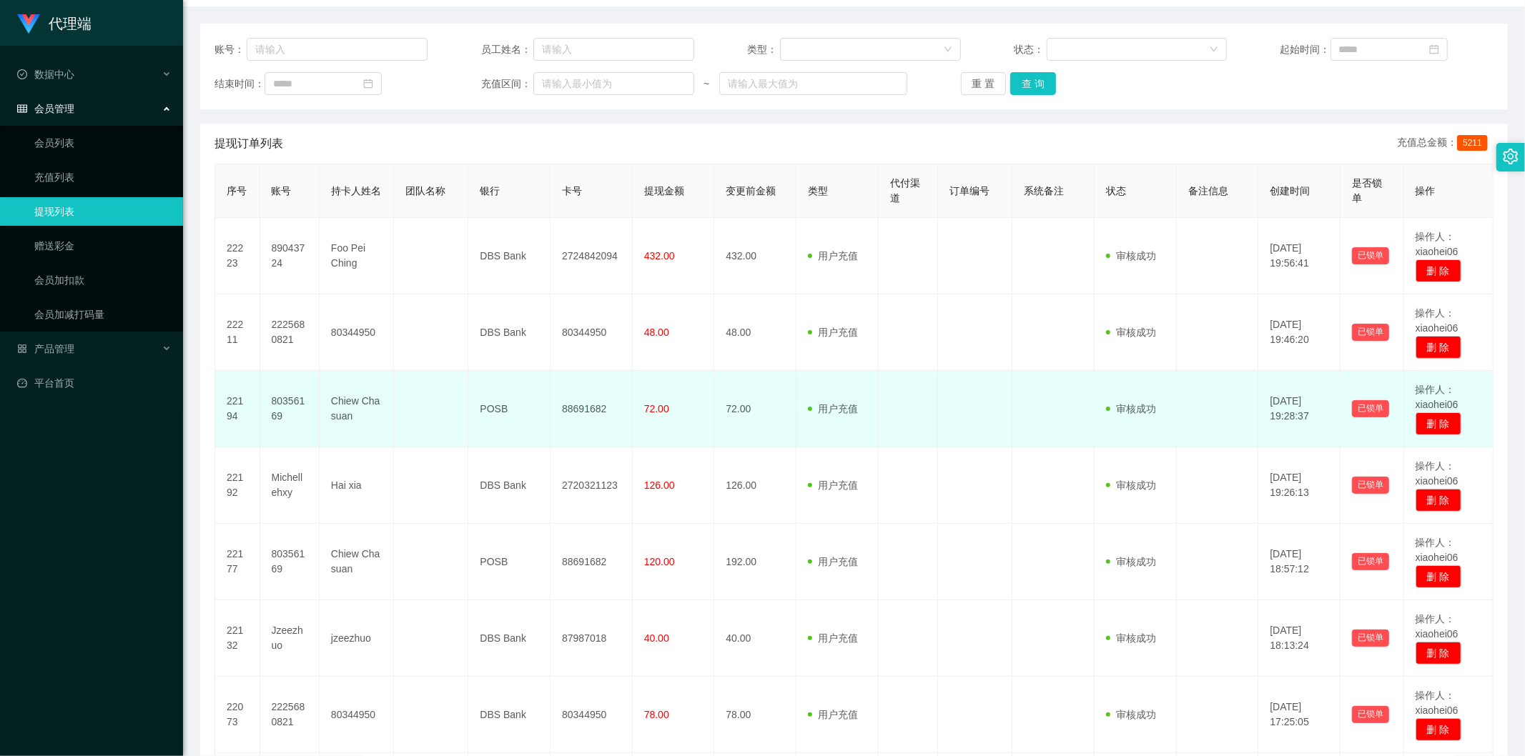
click at [756, 387] on td "72.00" at bounding box center [755, 409] width 82 height 77
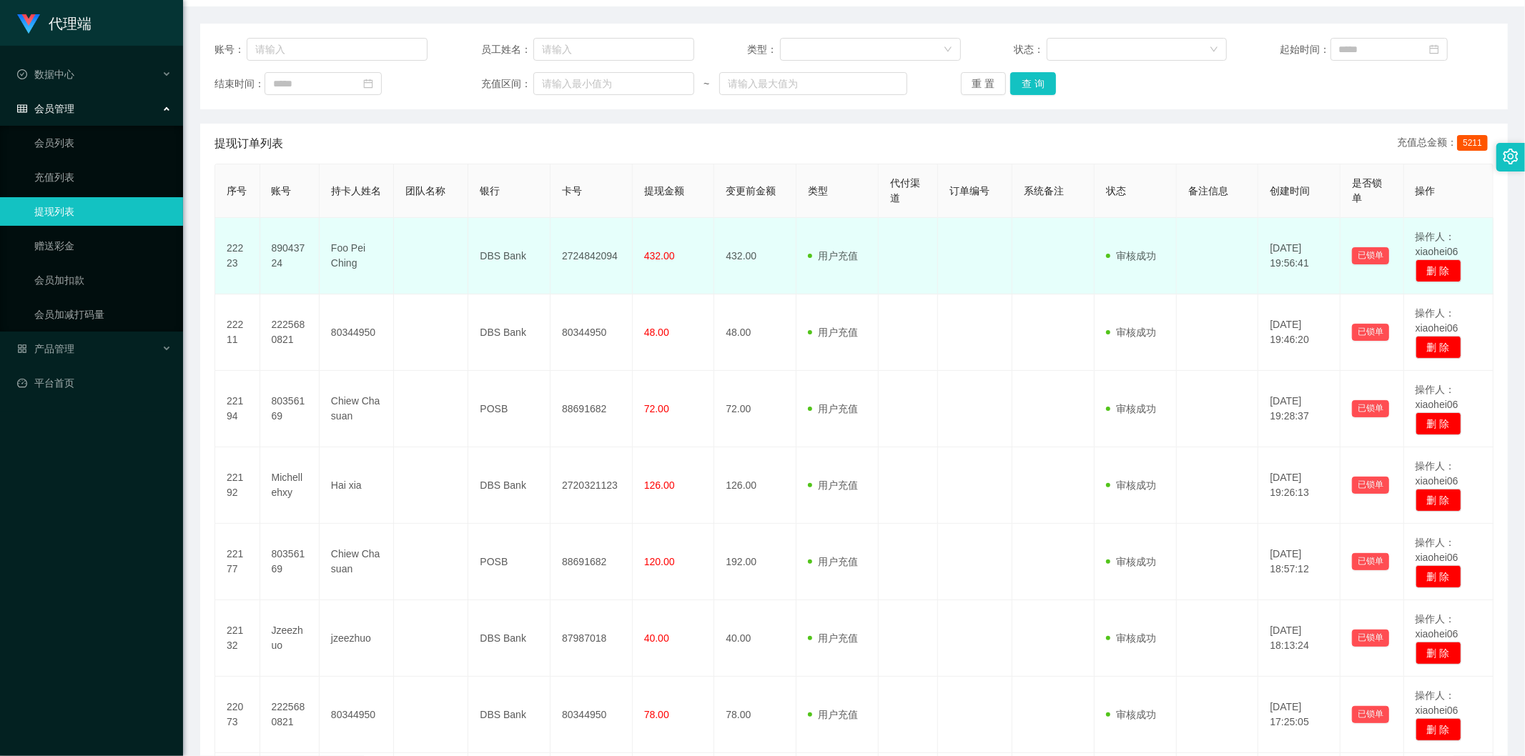
click at [768, 245] on td "432.00" at bounding box center [755, 256] width 82 height 77
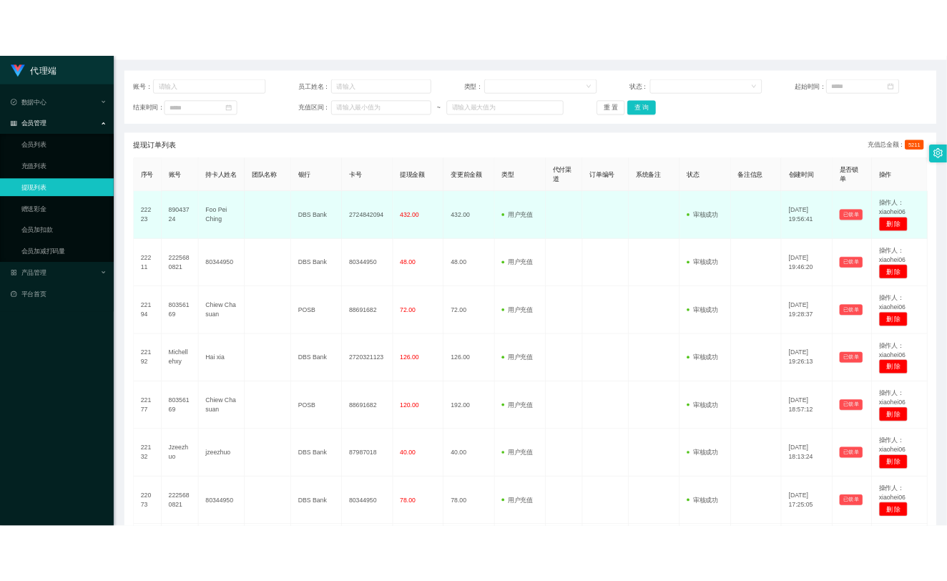
scroll to position [0, 0]
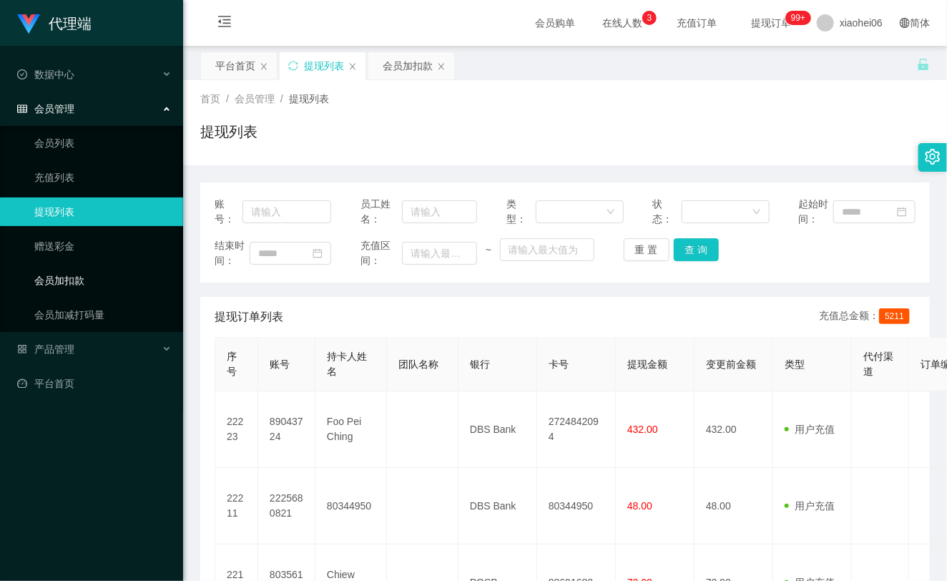
click at [84, 282] on link "会员加扣款" at bounding box center [102, 280] width 137 height 29
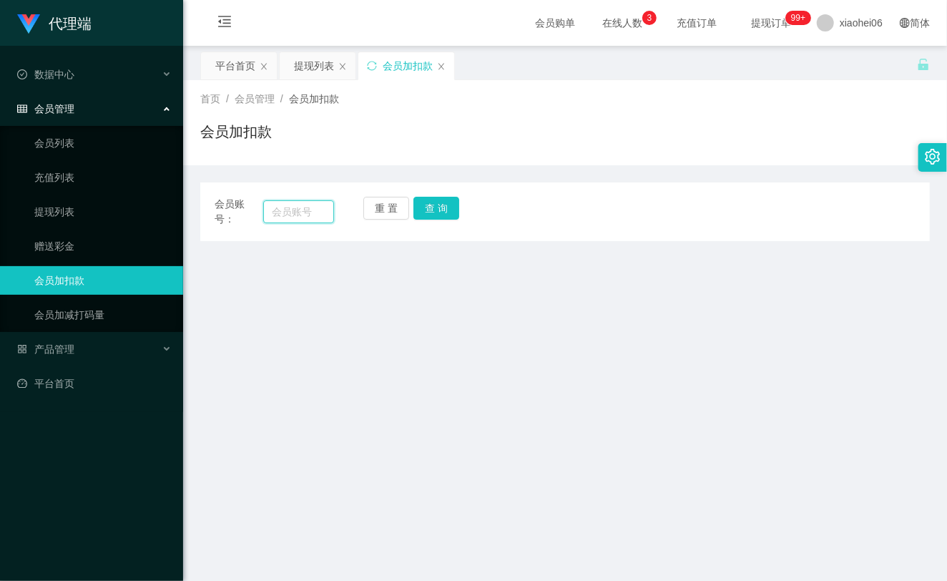
click at [315, 214] on input "text" at bounding box center [298, 211] width 71 height 23
paste input "michellehxy"
type input "michellehxy"
click at [431, 212] on button "查 询" at bounding box center [436, 208] width 46 height 23
click at [431, 212] on div "重 置 查 询" at bounding box center [422, 212] width 119 height 30
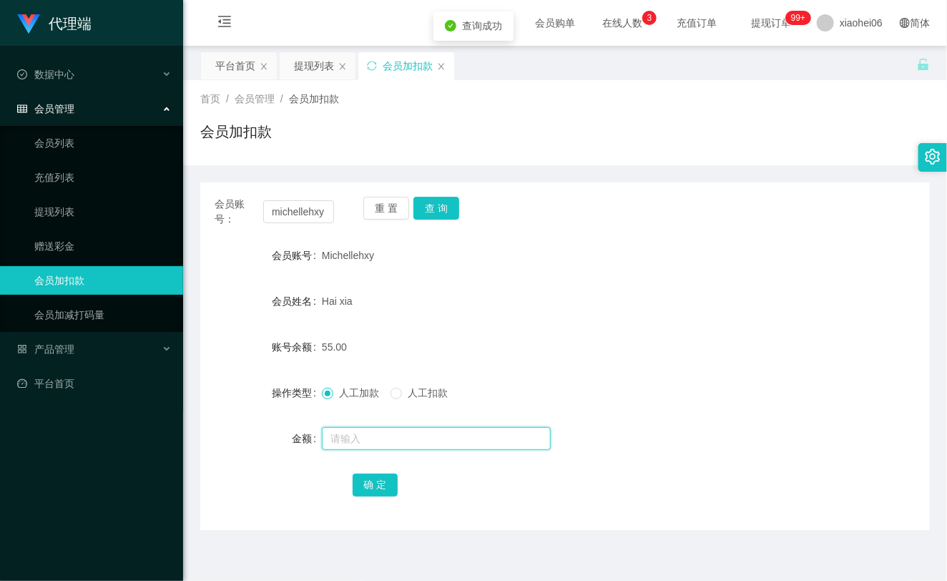
drag, startPoint x: 367, startPoint y: 443, endPoint x: 375, endPoint y: 437, distance: 9.6
click at [367, 443] on input "text" at bounding box center [436, 438] width 229 height 23
type input "1000"
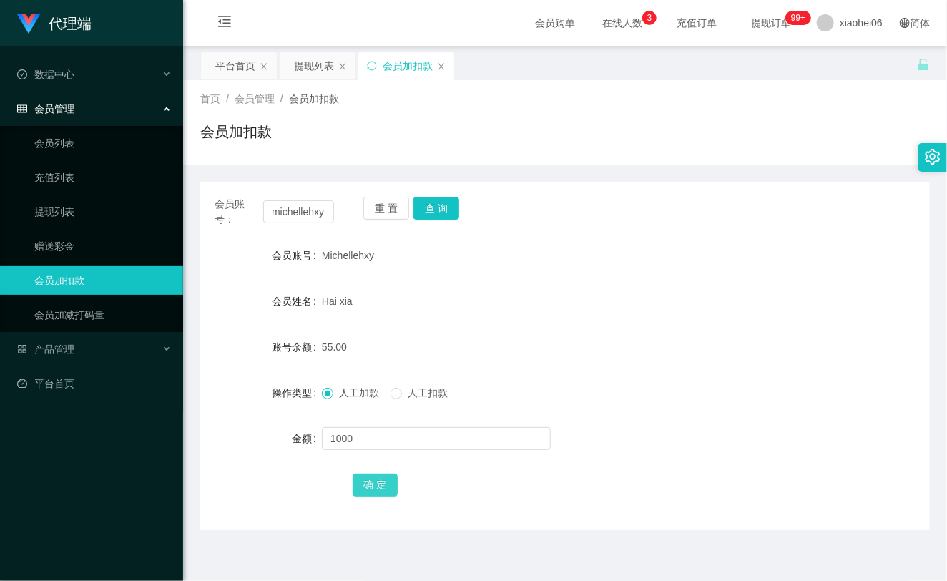
click at [383, 484] on button "确 定" at bounding box center [375, 484] width 46 height 23
click at [531, 272] on form "会员账号 Michellehxy 会员姓名 Hai xia 账号余额 1055.00 操作类型 人工加款 人工扣款 金额 确 定" at bounding box center [564, 369] width 729 height 257
click at [311, 214] on input "michellehxy" at bounding box center [298, 211] width 71 height 23
